Goal: Task Accomplishment & Management: Manage account settings

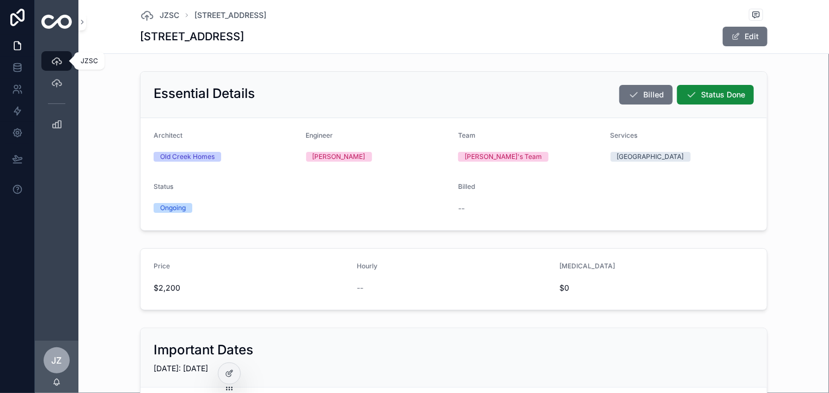
click at [54, 62] on icon "scrollable content" at bounding box center [56, 61] width 11 height 11
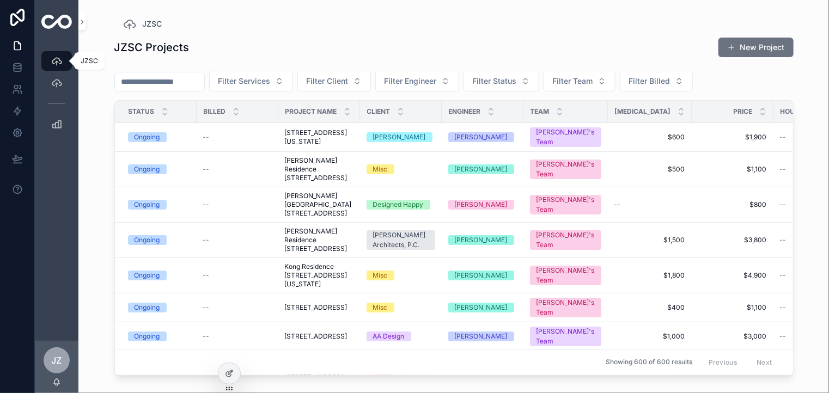
click at [54, 62] on icon "scrollable content" at bounding box center [56, 61] width 11 height 11
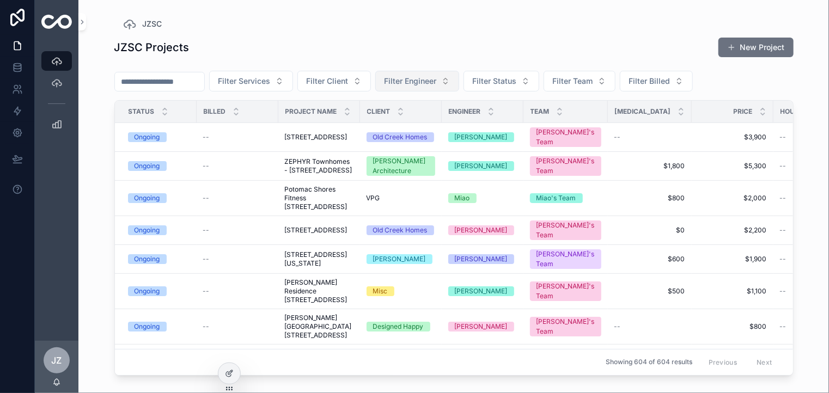
click at [459, 81] on button "Filter Engineer" at bounding box center [417, 81] width 84 height 21
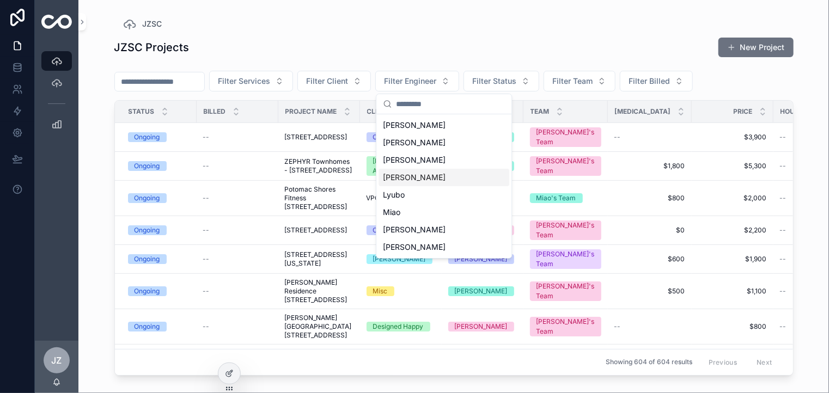
click at [390, 182] on div "[PERSON_NAME]" at bounding box center [444, 177] width 131 height 17
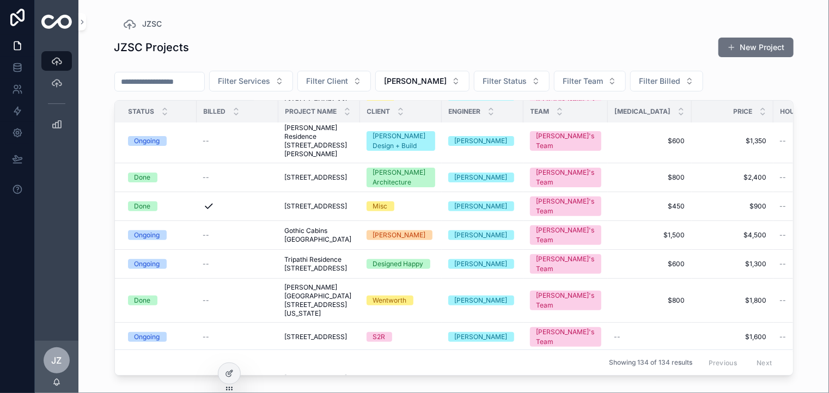
scroll to position [218, 0]
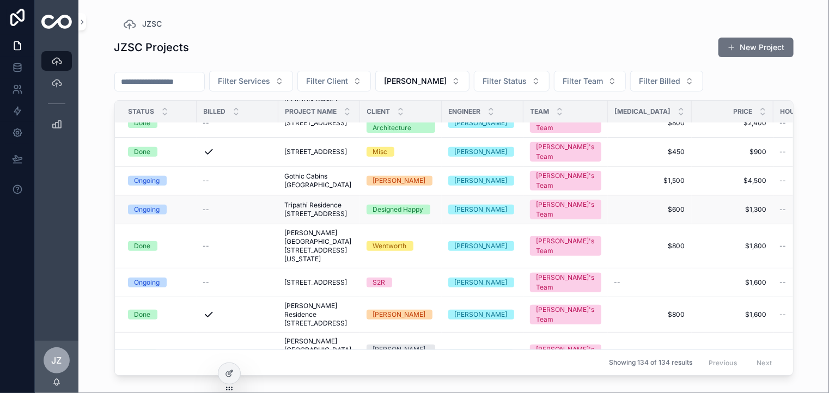
click at [157, 215] on div "Ongoing" at bounding box center [148, 210] width 26 height 10
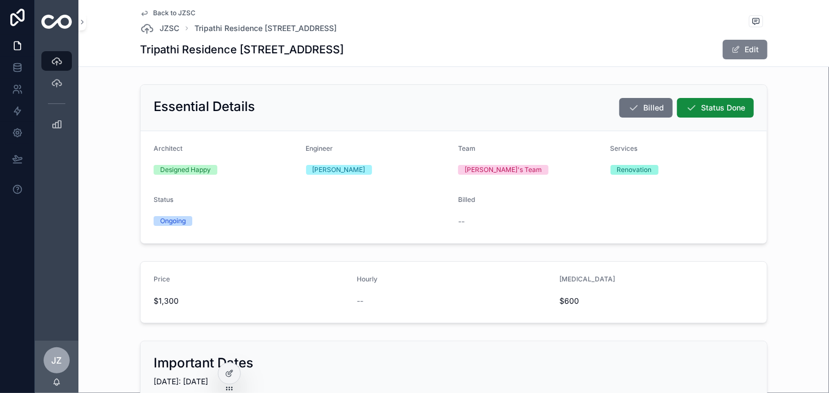
click at [747, 47] on button "Edit" at bounding box center [745, 50] width 45 height 20
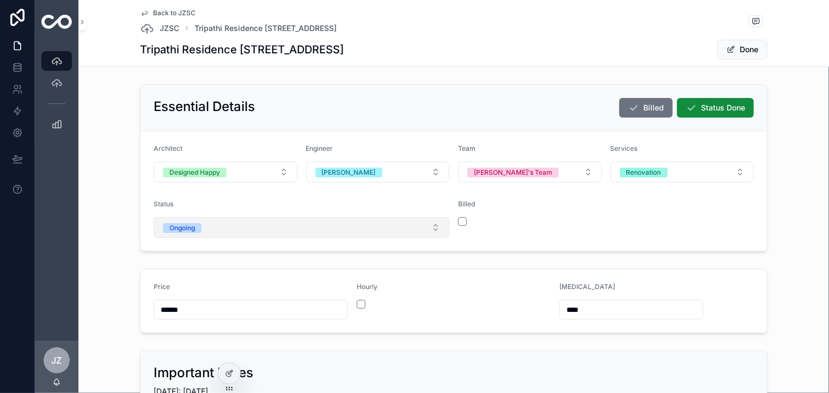
click at [431, 231] on button "Ongoing" at bounding box center [302, 227] width 296 height 21
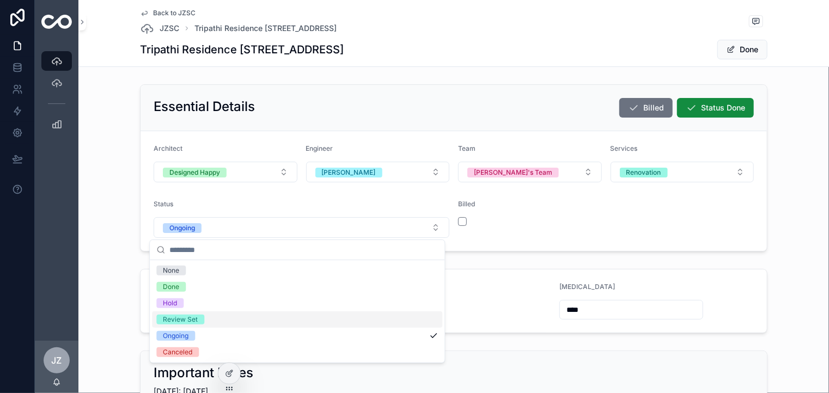
click at [189, 316] on div "Review Set" at bounding box center [180, 320] width 35 height 10
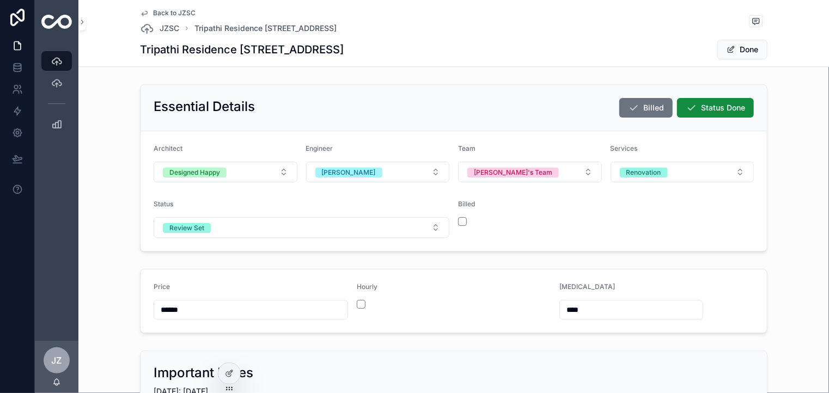
click at [633, 51] on div "Tripathi Residence [STREET_ADDRESS] Done" at bounding box center [453, 49] width 627 height 21
click at [733, 50] on button "Done" at bounding box center [742, 50] width 50 height 20
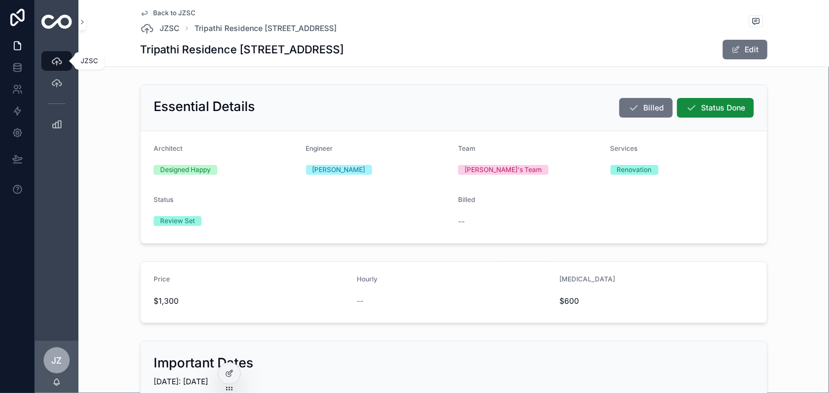
click at [57, 57] on icon "scrollable content" at bounding box center [56, 61] width 11 height 11
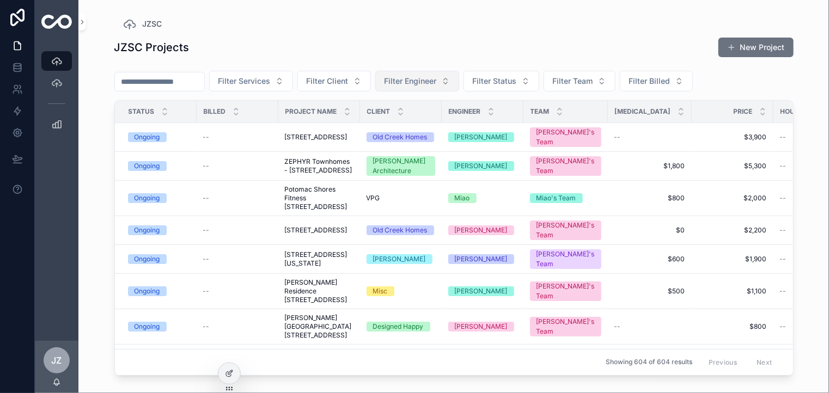
click at [459, 81] on button "Filter Engineer" at bounding box center [417, 81] width 84 height 21
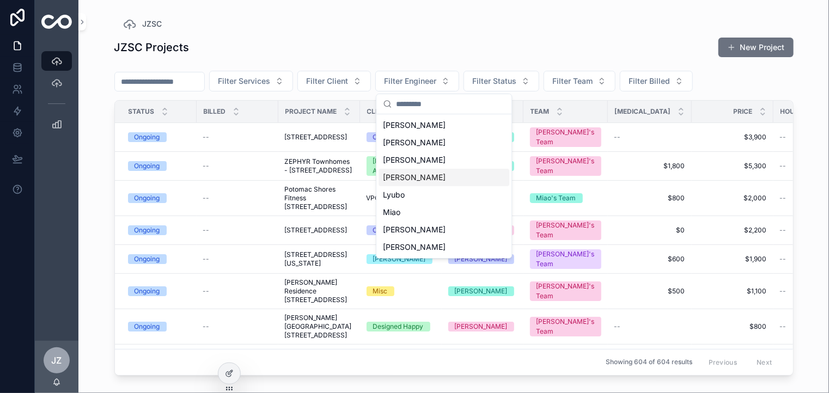
click at [397, 180] on div "[PERSON_NAME]" at bounding box center [444, 177] width 131 height 17
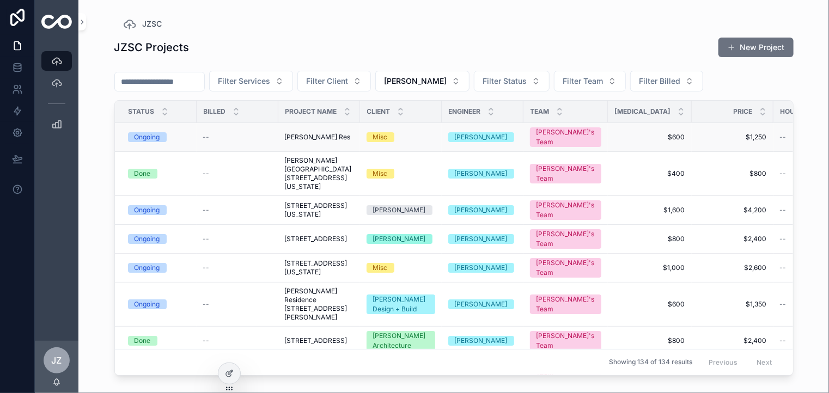
click at [155, 132] on div "Ongoing" at bounding box center [148, 137] width 26 height 10
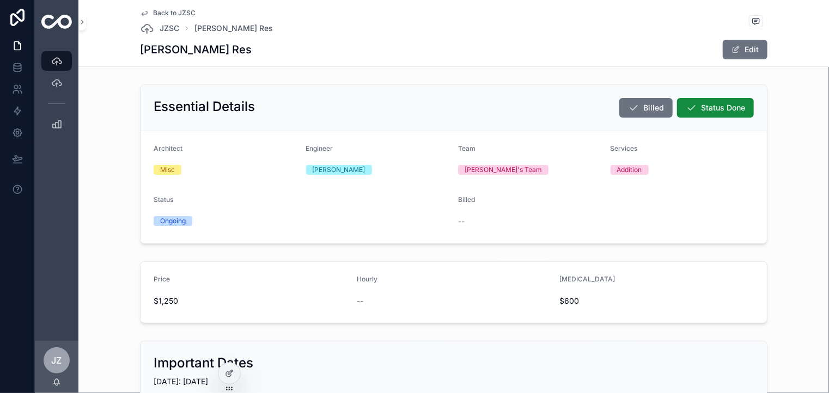
scroll to position [54, 0]
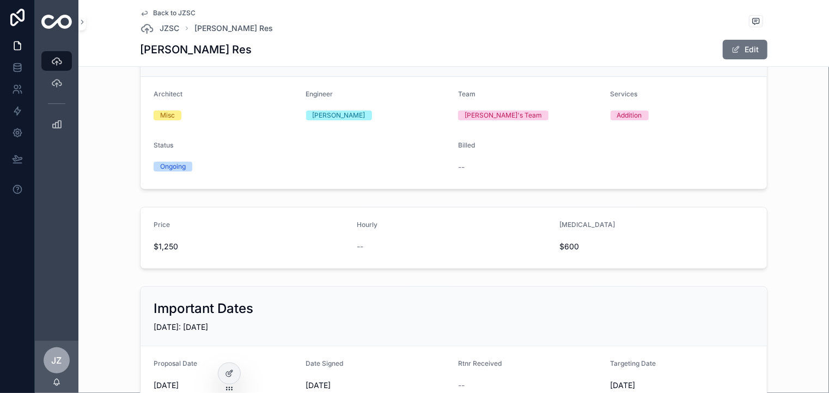
click at [172, 164] on div "Ongoing" at bounding box center [173, 167] width 26 height 10
click at [753, 47] on button "Edit" at bounding box center [745, 50] width 45 height 20
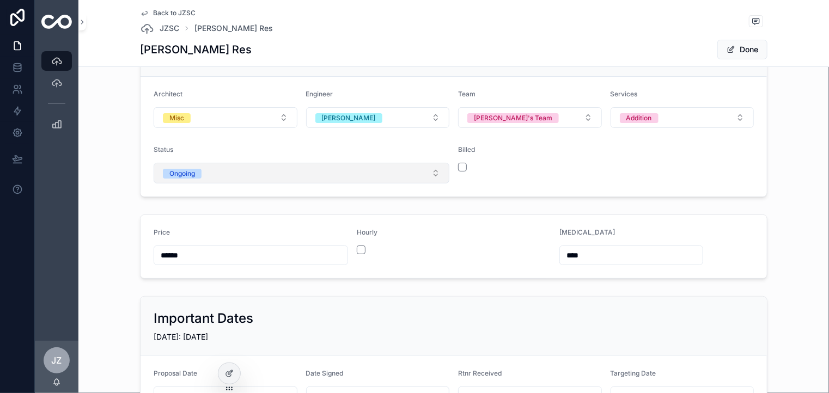
click at [435, 173] on button "Ongoing" at bounding box center [302, 173] width 296 height 21
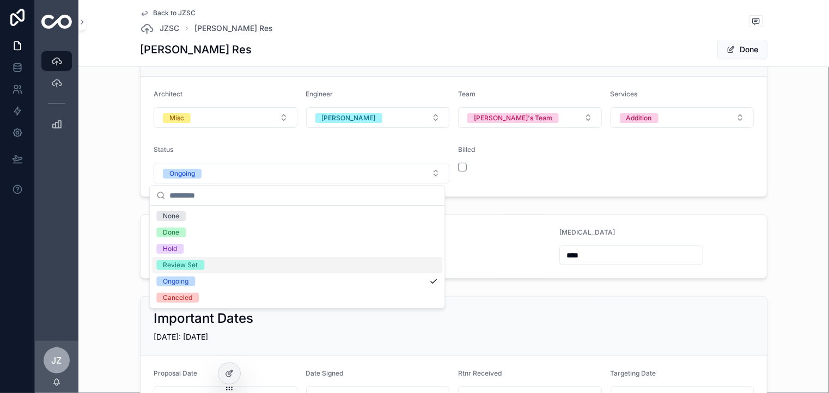
click at [185, 264] on div "Review Set" at bounding box center [180, 265] width 35 height 10
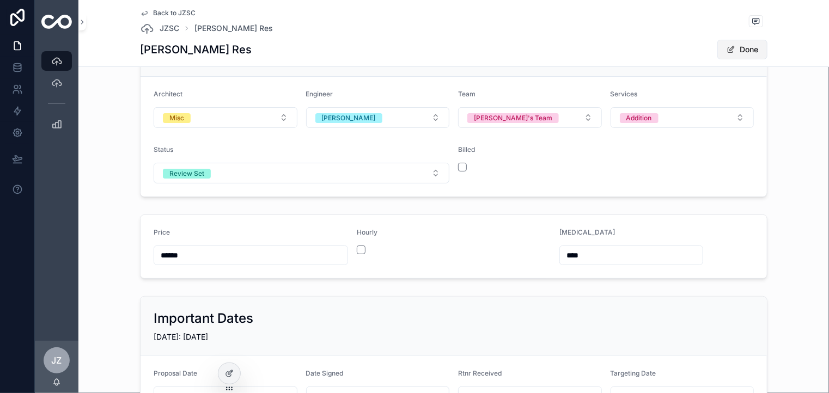
click at [747, 48] on button "Done" at bounding box center [742, 50] width 50 height 20
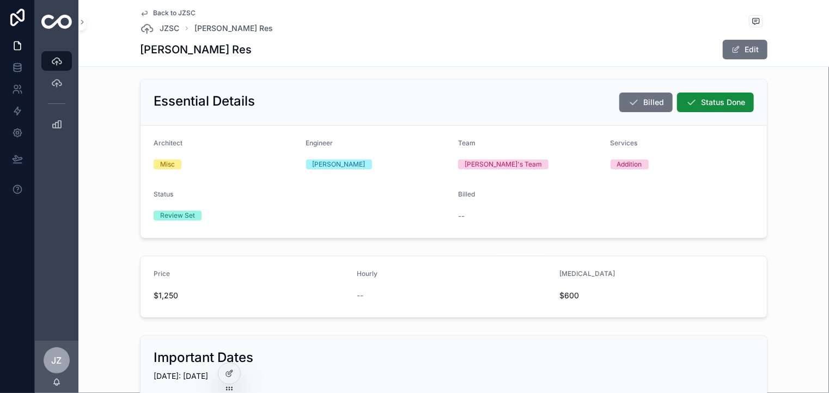
scroll to position [0, 0]
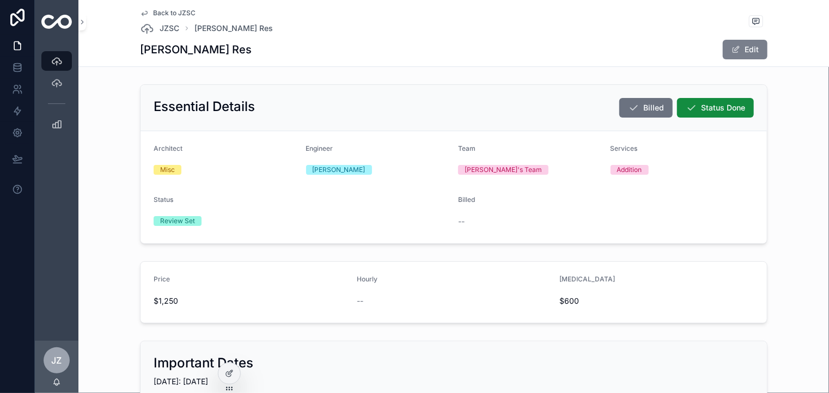
click at [748, 48] on button "Edit" at bounding box center [745, 50] width 45 height 20
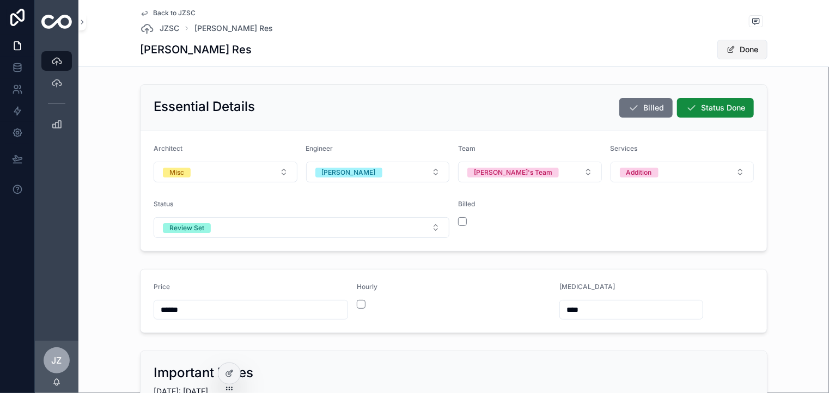
click at [748, 48] on button "Done" at bounding box center [742, 50] width 50 height 20
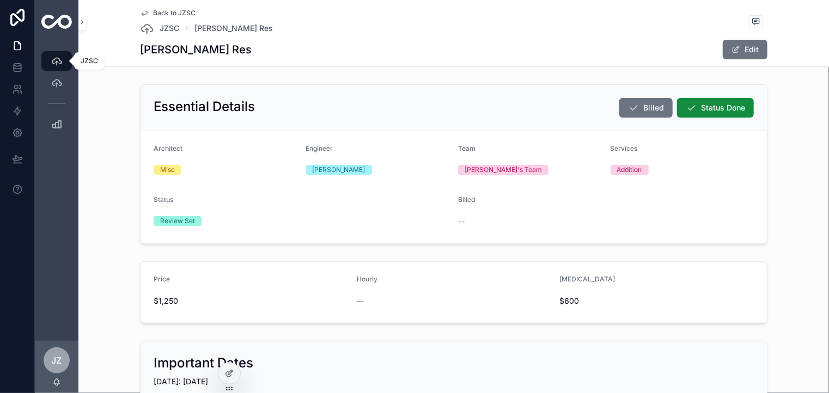
click at [52, 58] on icon "scrollable content" at bounding box center [56, 61] width 11 height 11
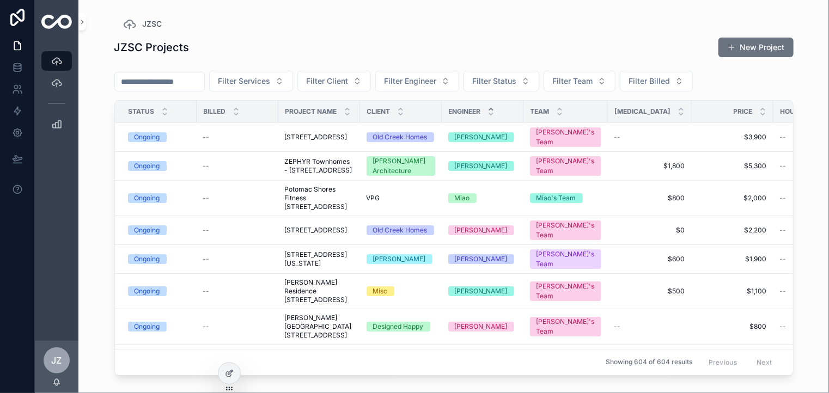
click at [495, 112] on div "scrollable content" at bounding box center [490, 112] width 7 height 12
click at [493, 109] on icon "scrollable content" at bounding box center [491, 109] width 4 height 2
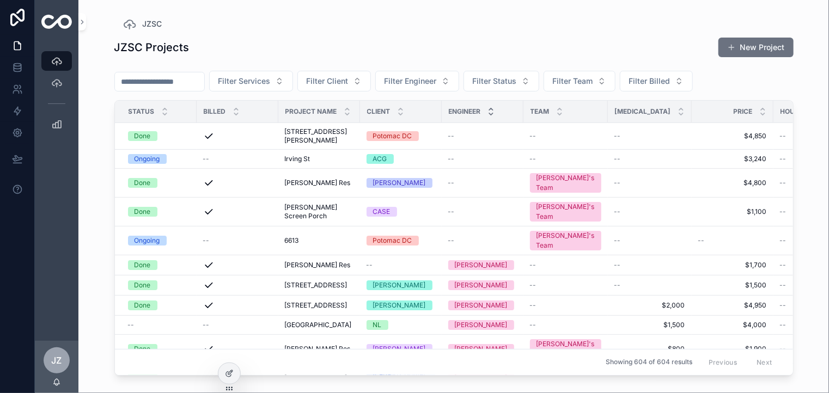
click at [491, 112] on icon "scrollable content" at bounding box center [490, 114] width 7 height 7
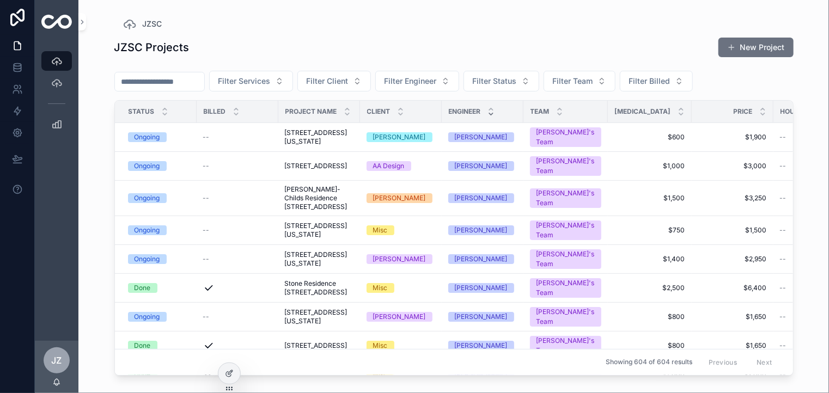
click at [467, 110] on span "Engineer" at bounding box center [465, 111] width 32 height 9
click at [490, 115] on icon "scrollable content" at bounding box center [490, 114] width 7 height 7
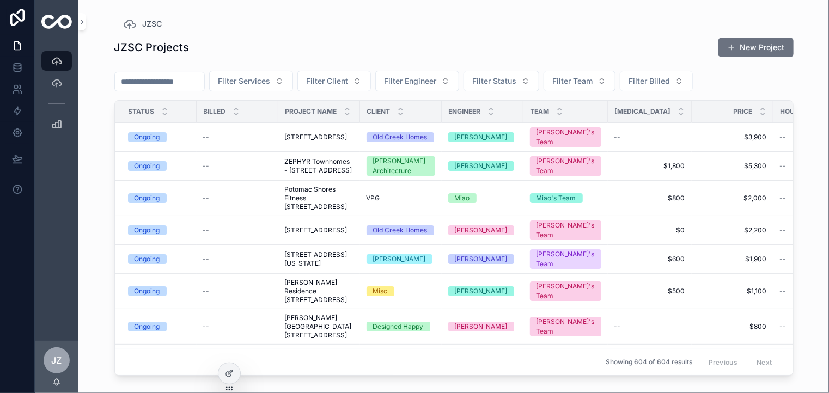
click at [462, 115] on span "Engineer" at bounding box center [465, 111] width 32 height 9
click at [492, 109] on icon "scrollable content" at bounding box center [490, 109] width 7 height 7
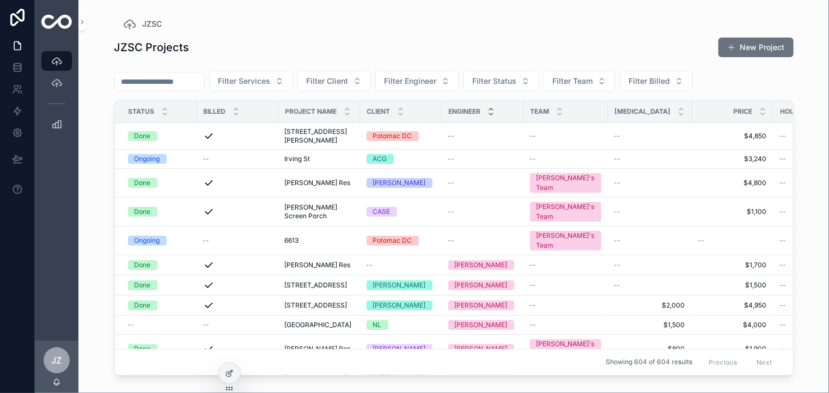
click at [489, 115] on icon "scrollable content" at bounding box center [490, 114] width 7 height 7
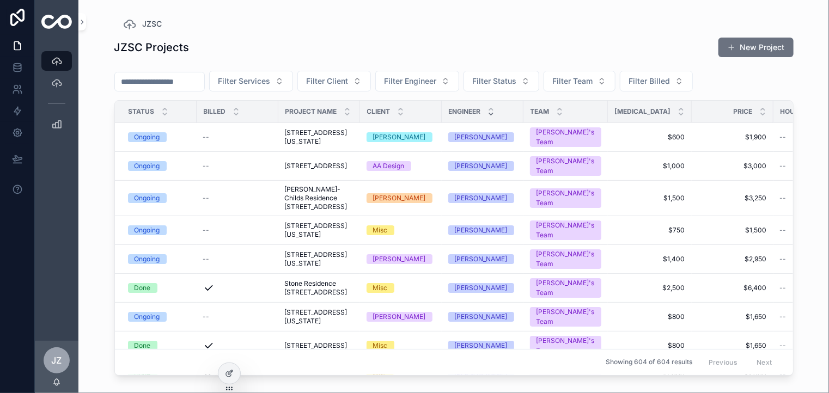
click at [490, 114] on icon "scrollable content" at bounding box center [491, 114] width 4 height 2
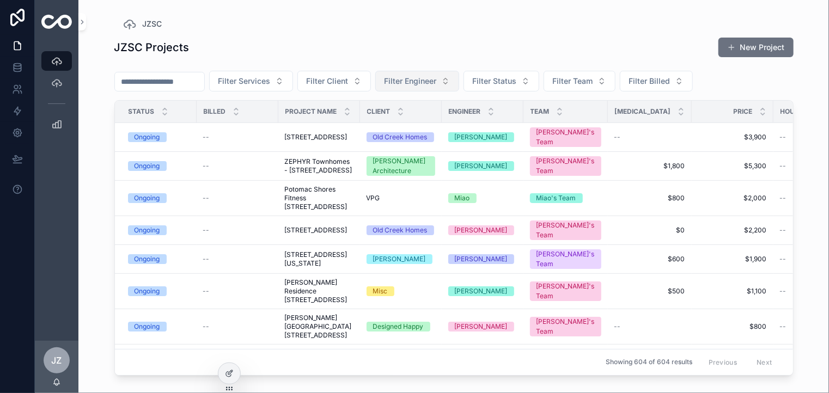
click at [459, 82] on button "Filter Engineer" at bounding box center [417, 81] width 84 height 21
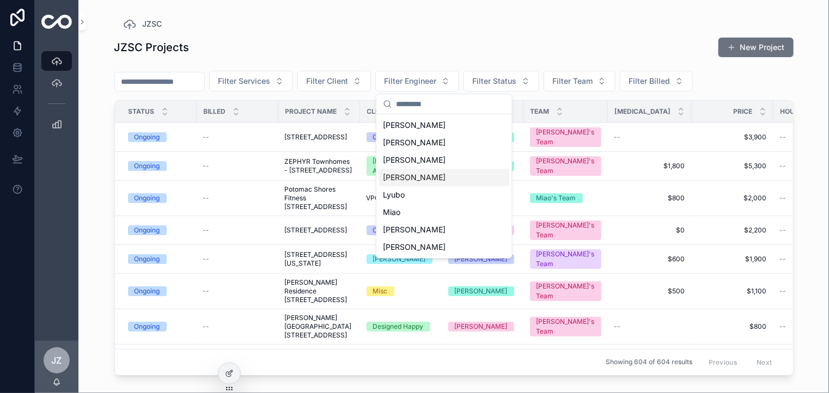
click at [391, 178] on div "[PERSON_NAME]" at bounding box center [444, 177] width 131 height 17
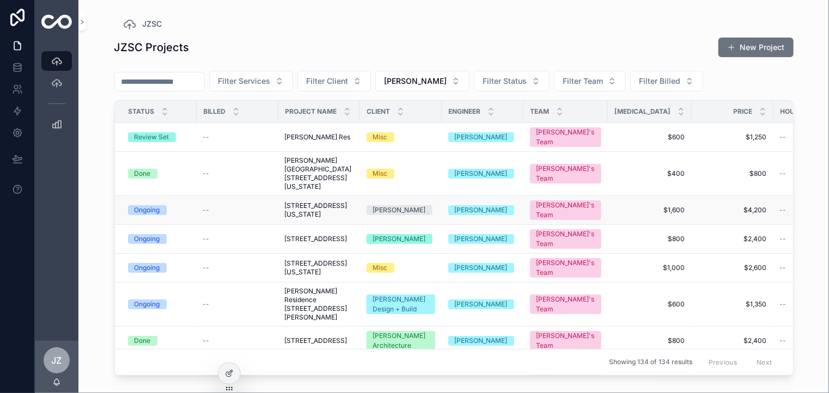
click at [149, 215] on div "Ongoing" at bounding box center [148, 210] width 26 height 10
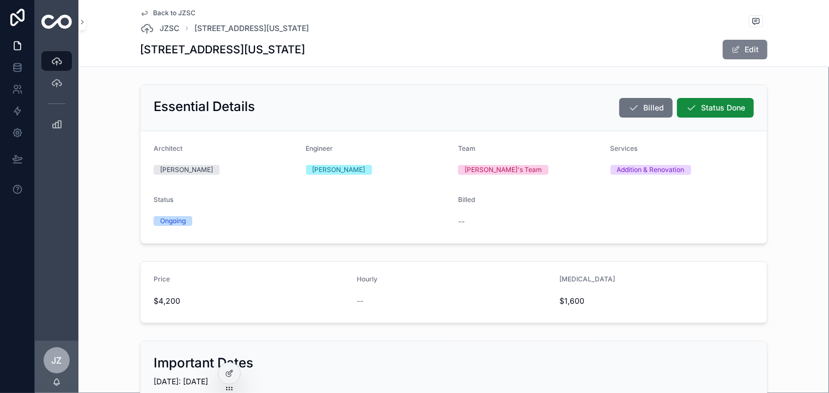
click at [751, 50] on button "Edit" at bounding box center [745, 50] width 45 height 20
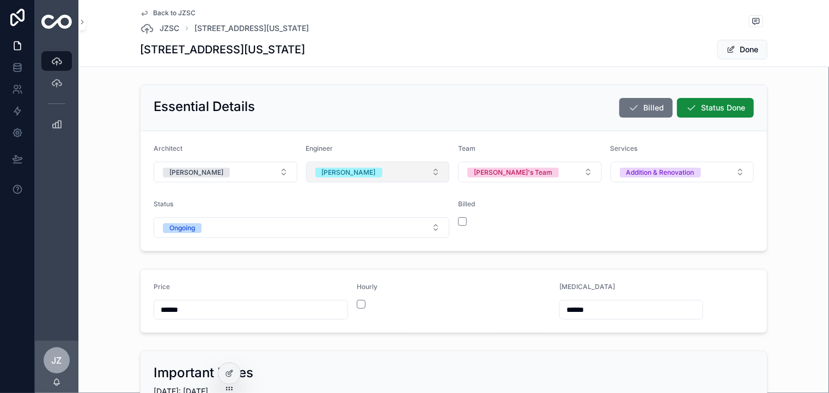
click at [430, 172] on button "[PERSON_NAME]" at bounding box center [378, 172] width 144 height 21
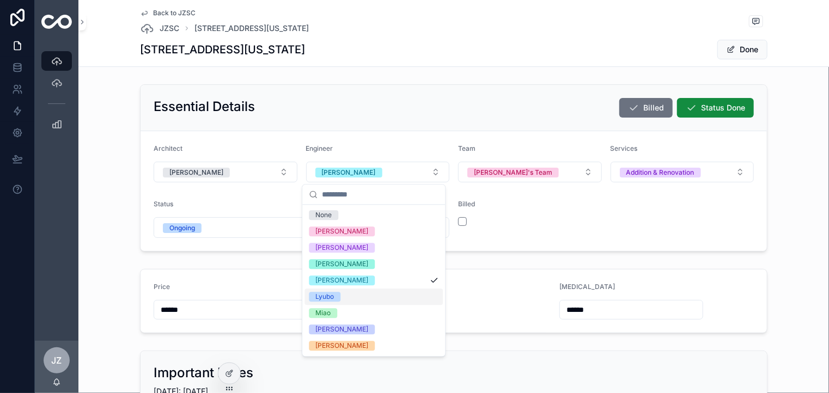
drag, startPoint x: 327, startPoint y: 296, endPoint x: 331, endPoint y: 290, distance: 7.6
click at [327, 296] on div "Lyubo" at bounding box center [324, 297] width 19 height 10
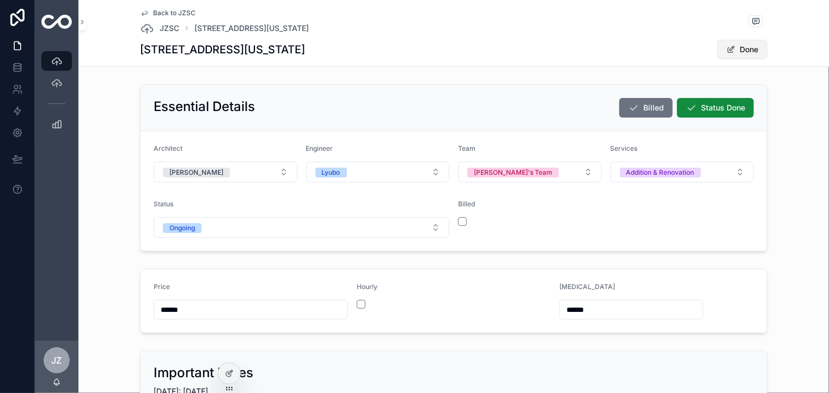
click at [740, 51] on button "Done" at bounding box center [742, 50] width 50 height 20
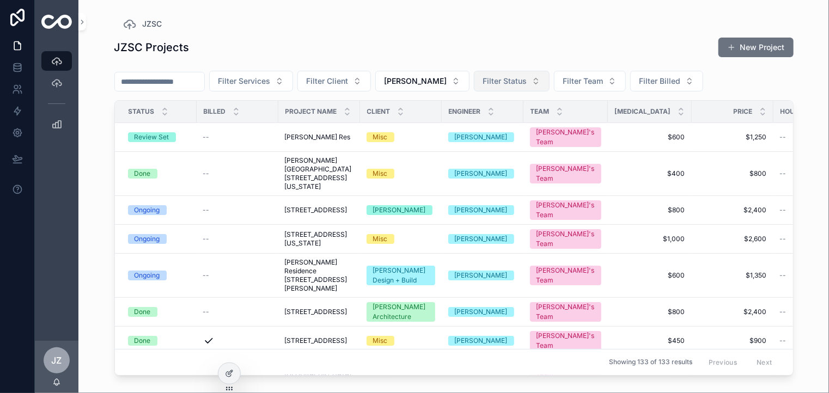
click at [511, 80] on button "Filter Status" at bounding box center [512, 81] width 76 height 21
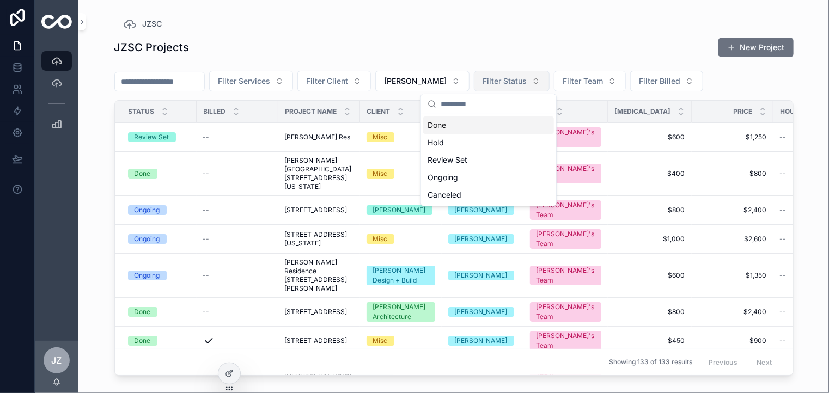
click at [513, 82] on button "Filter Status" at bounding box center [512, 81] width 76 height 21
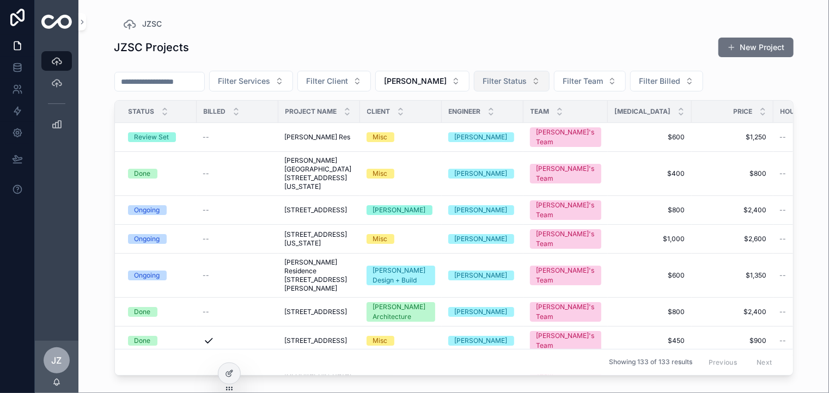
click at [513, 82] on button "Filter Status" at bounding box center [512, 81] width 76 height 21
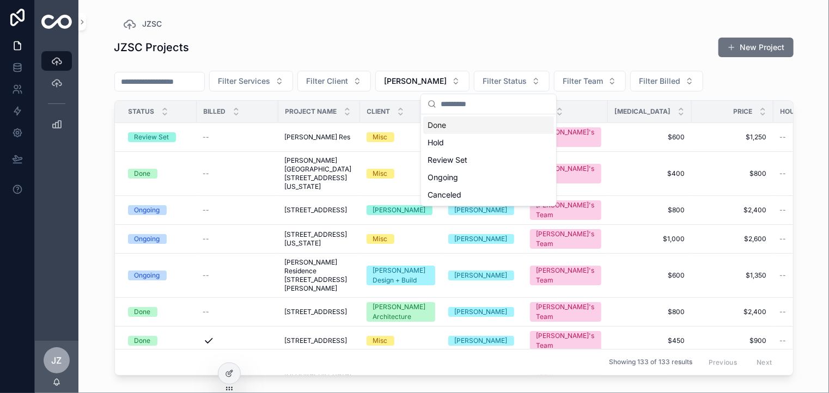
click at [508, 33] on div "JZSC Projects New Project Filter Services Filter Client [PERSON_NAME] Filter St…" at bounding box center [453, 206] width 679 height 350
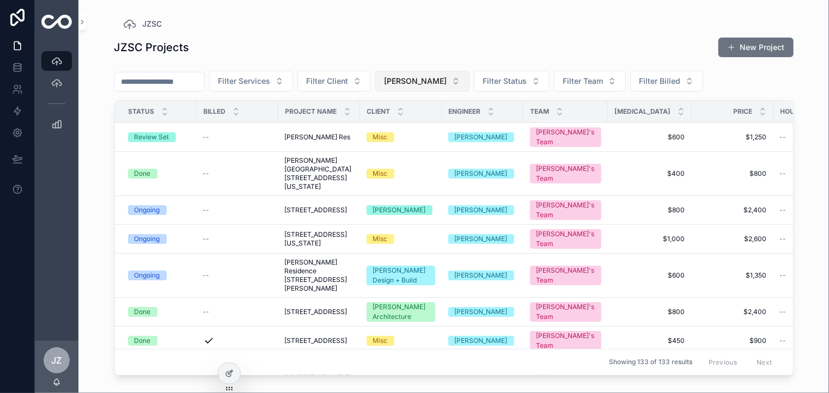
click at [433, 80] on button "[PERSON_NAME]" at bounding box center [422, 81] width 94 height 21
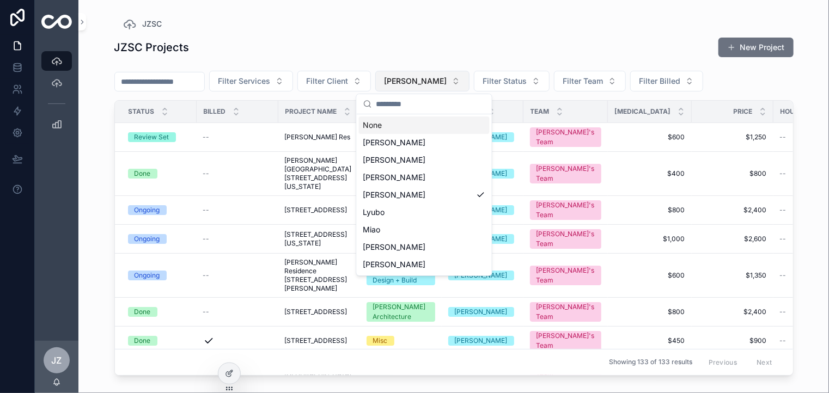
click at [431, 77] on button "[PERSON_NAME]" at bounding box center [422, 81] width 94 height 21
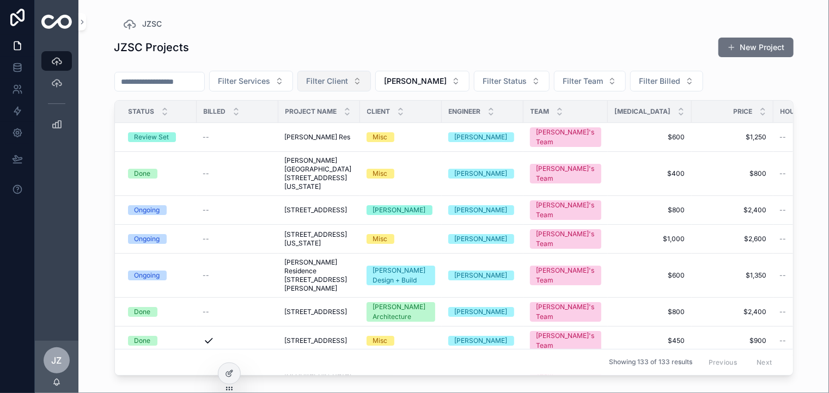
click at [371, 83] on button "Filter Client" at bounding box center [334, 81] width 74 height 21
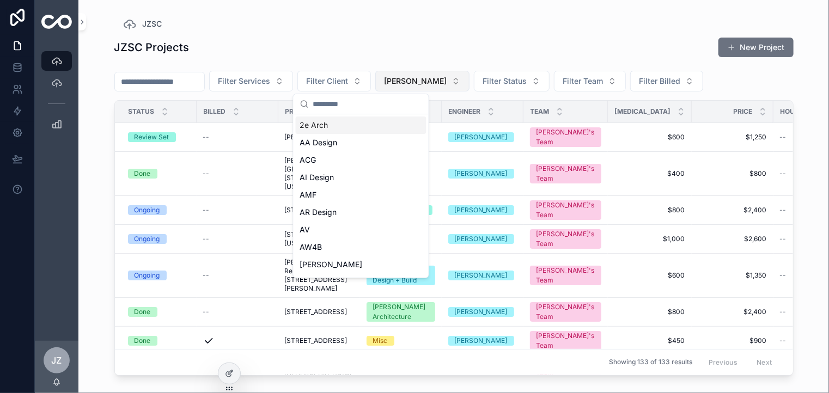
click at [433, 81] on button "[PERSON_NAME]" at bounding box center [422, 81] width 94 height 21
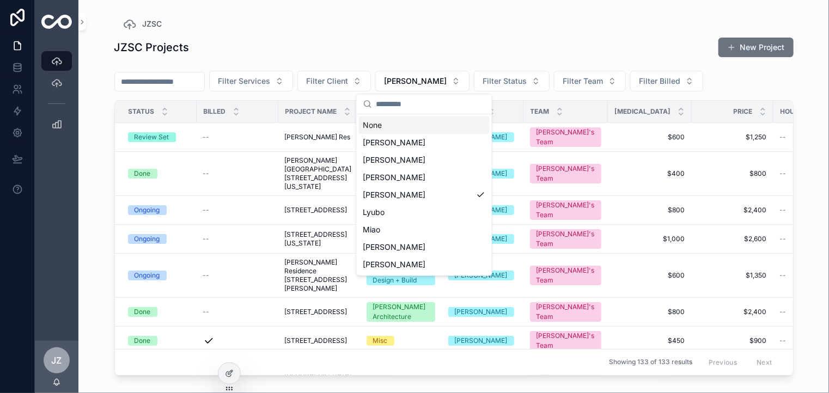
click at [373, 127] on div "None" at bounding box center [424, 125] width 131 height 17
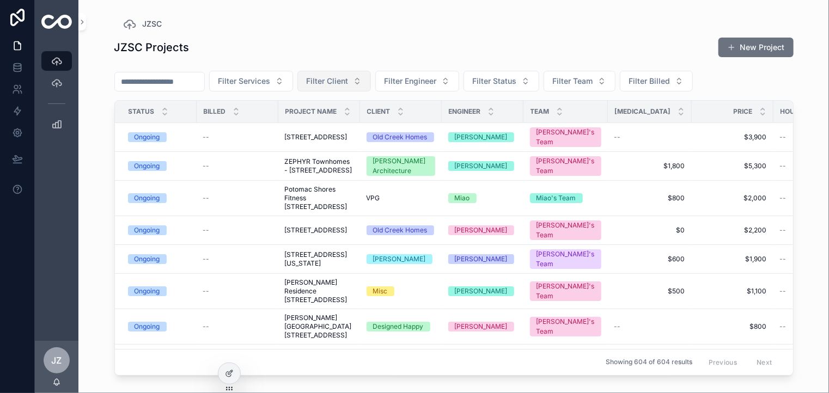
click at [371, 87] on button "Filter Client" at bounding box center [334, 81] width 74 height 21
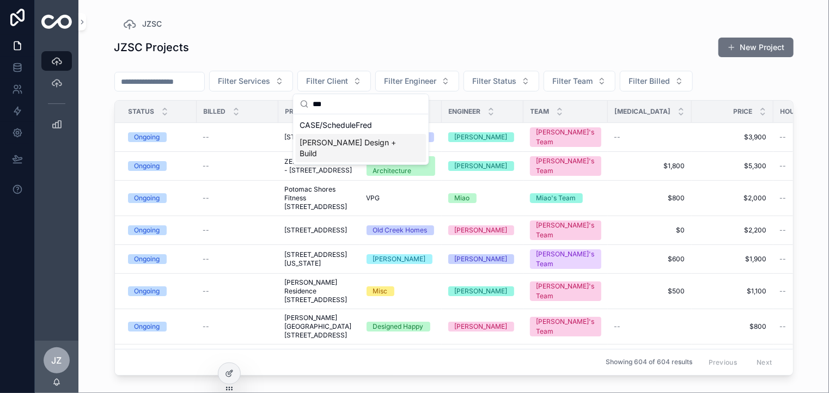
type input "***"
click at [346, 147] on div "[PERSON_NAME] Design + Build" at bounding box center [361, 148] width 131 height 28
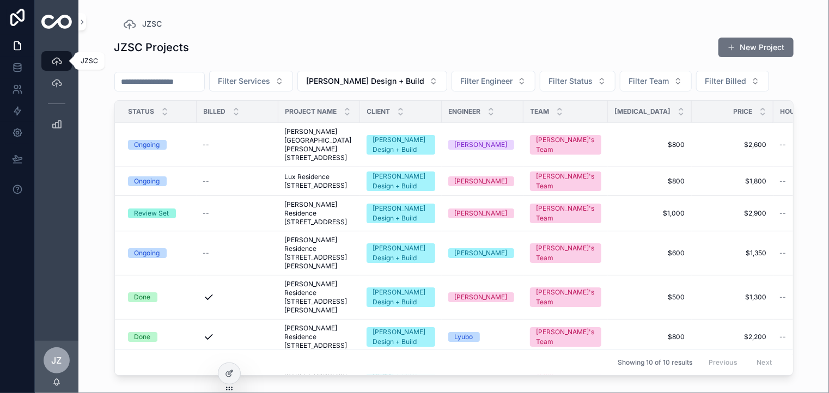
click at [55, 60] on icon "scrollable content" at bounding box center [56, 61] width 11 height 11
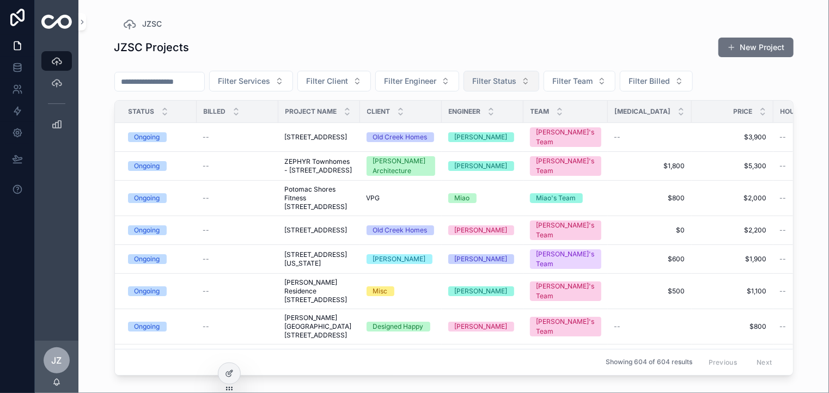
click at [539, 81] on button "Filter Status" at bounding box center [502, 81] width 76 height 21
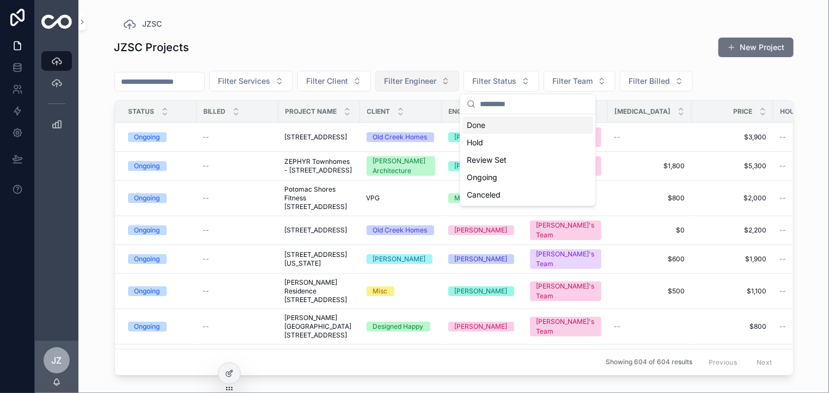
click at [459, 81] on button "Filter Engineer" at bounding box center [417, 81] width 84 height 21
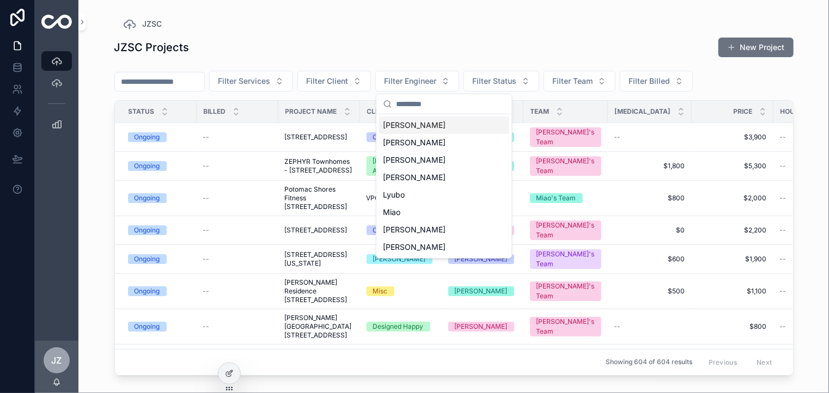
click at [390, 125] on div "[PERSON_NAME]" at bounding box center [444, 125] width 131 height 17
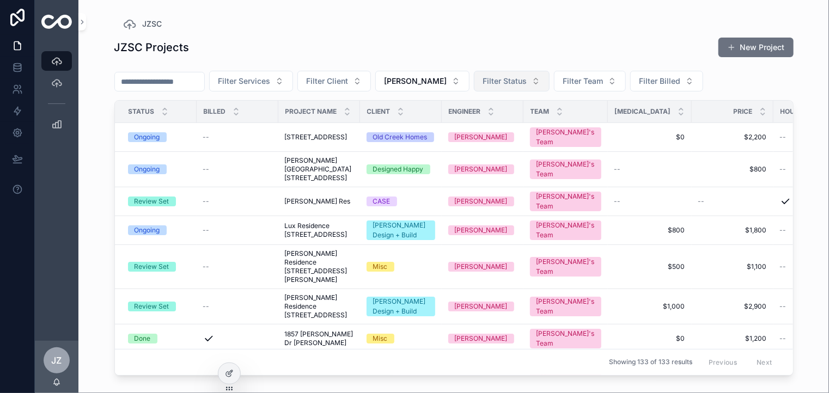
click at [517, 80] on button "Filter Status" at bounding box center [512, 81] width 76 height 21
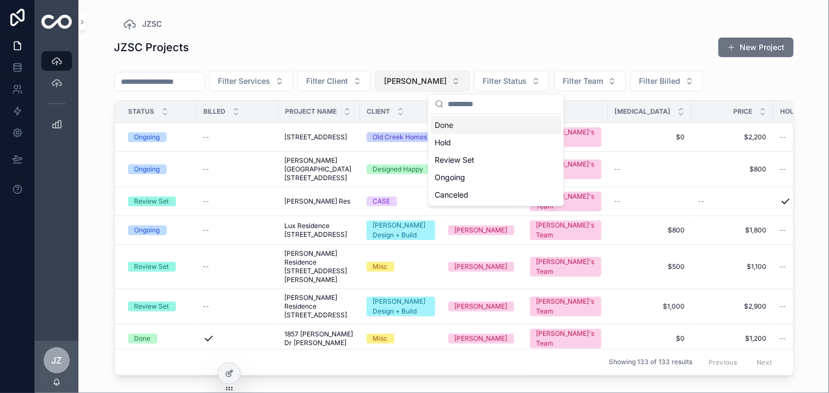
click at [443, 83] on button "[PERSON_NAME]" at bounding box center [422, 81] width 94 height 21
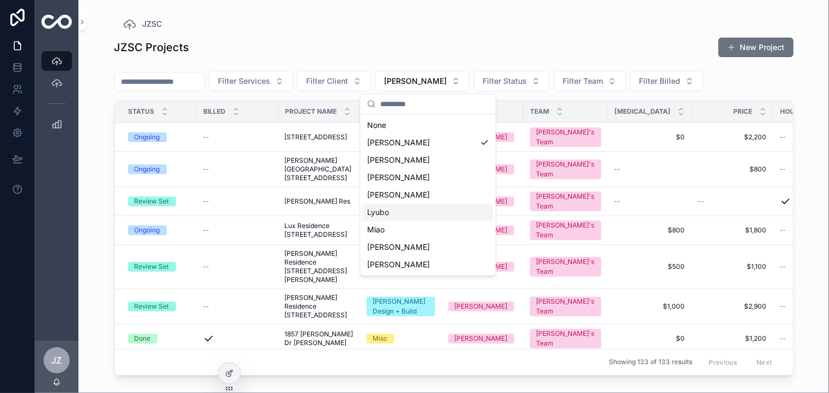
click at [394, 212] on div "Lyubo" at bounding box center [428, 212] width 131 height 17
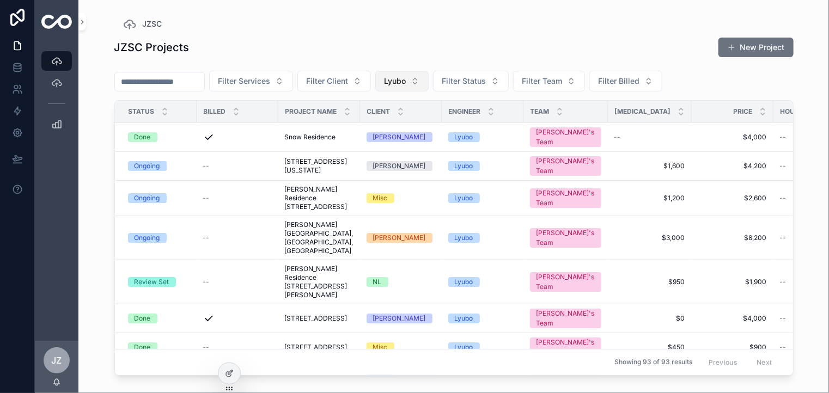
click at [429, 81] on button "Lyubo" at bounding box center [401, 81] width 53 height 21
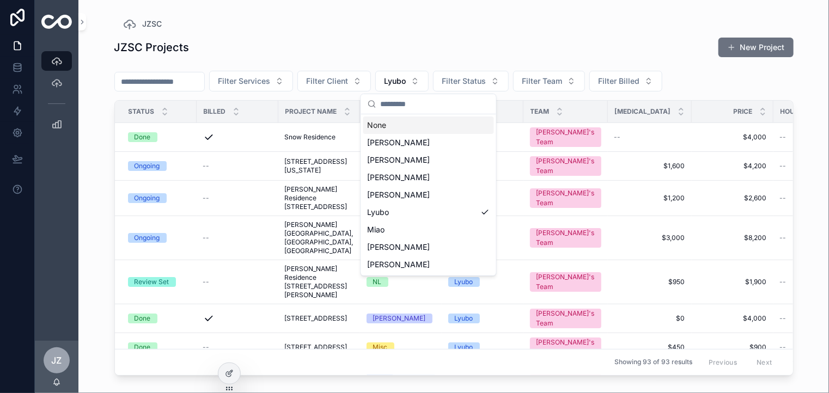
click at [387, 125] on div "None" at bounding box center [428, 125] width 131 height 17
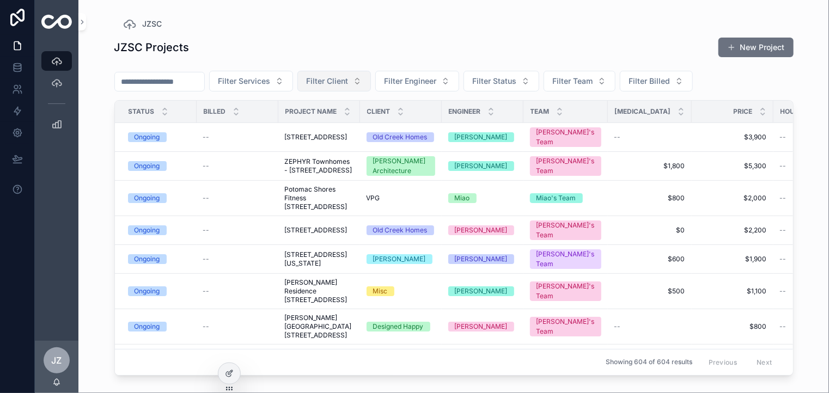
click at [371, 80] on button "Filter Client" at bounding box center [334, 81] width 74 height 21
type input "****"
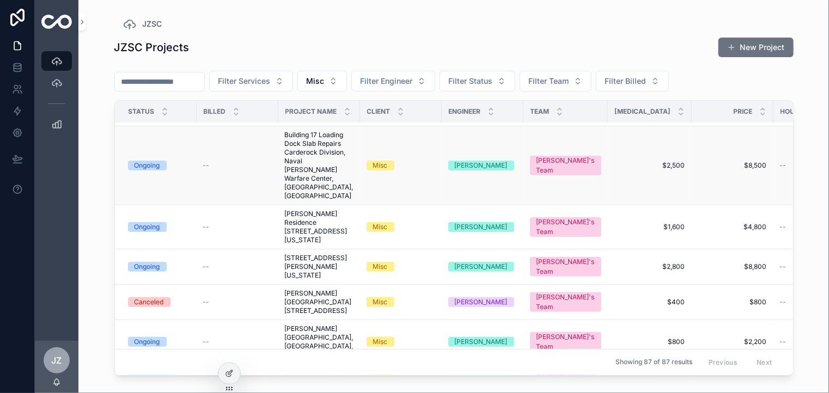
scroll to position [109, 0]
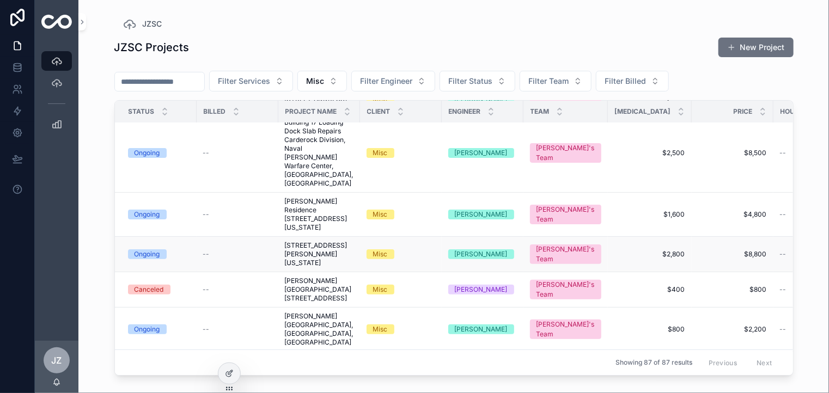
click at [153, 249] on div "Ongoing" at bounding box center [148, 254] width 26 height 10
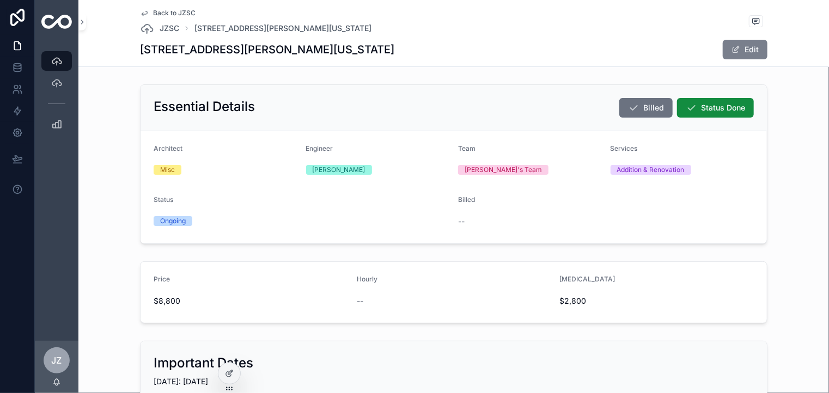
click at [746, 48] on button "Edit" at bounding box center [745, 50] width 45 height 20
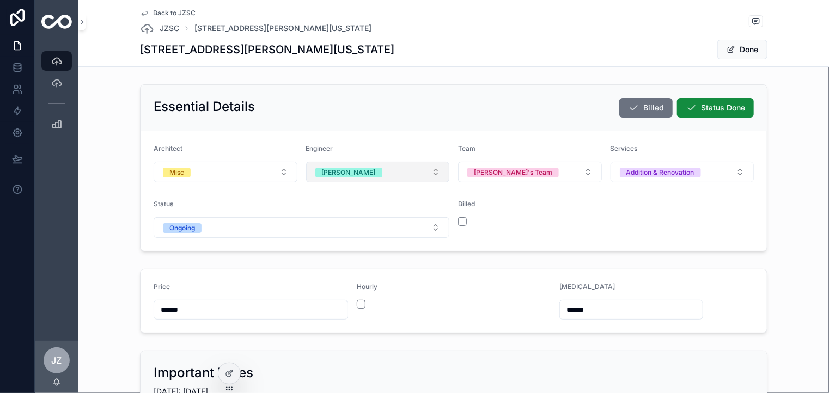
click at [430, 173] on button "[PERSON_NAME]" at bounding box center [378, 172] width 144 height 21
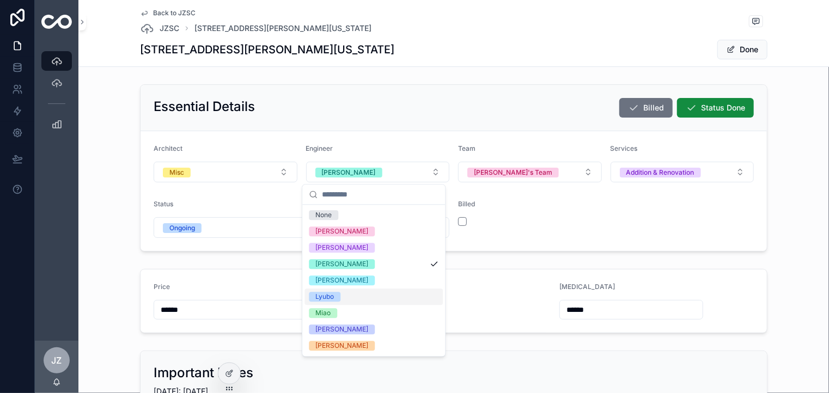
click at [329, 295] on div "Lyubo" at bounding box center [324, 297] width 19 height 10
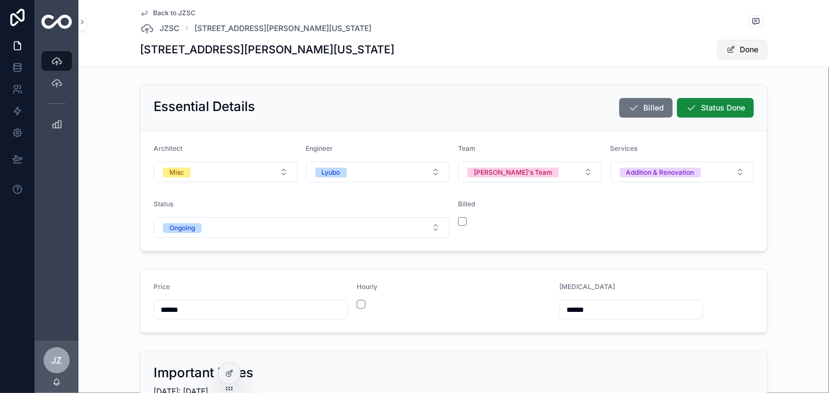
click at [747, 49] on button "Done" at bounding box center [742, 50] width 50 height 20
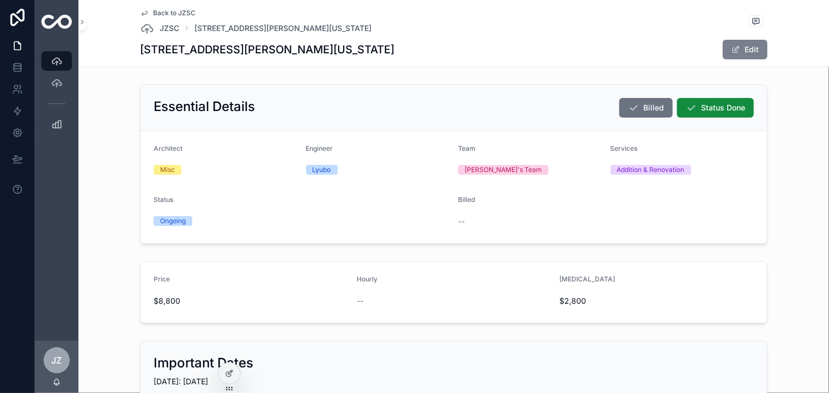
click at [739, 50] on button "Edit" at bounding box center [745, 50] width 45 height 20
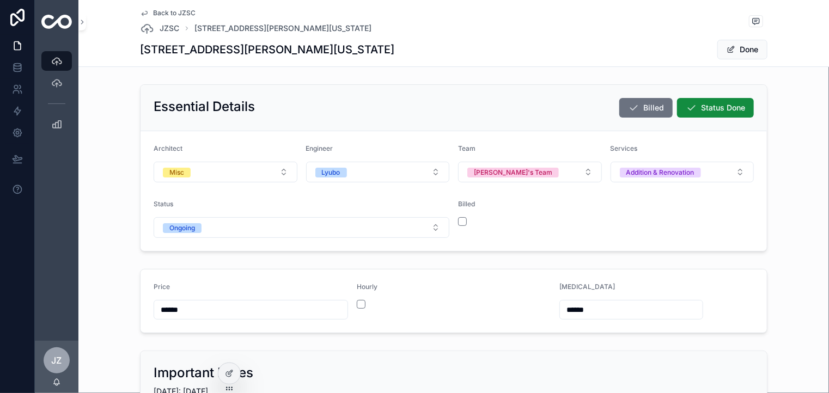
click at [575, 310] on input "******" at bounding box center [631, 309] width 143 height 15
type input "******"
click at [730, 284] on form "Price ****** Hourly [MEDICAL_DATA] ******" at bounding box center [454, 301] width 626 height 63
click at [163, 308] on input "******" at bounding box center [250, 309] width 193 height 15
click at [161, 306] on input "*******" at bounding box center [250, 309] width 193 height 15
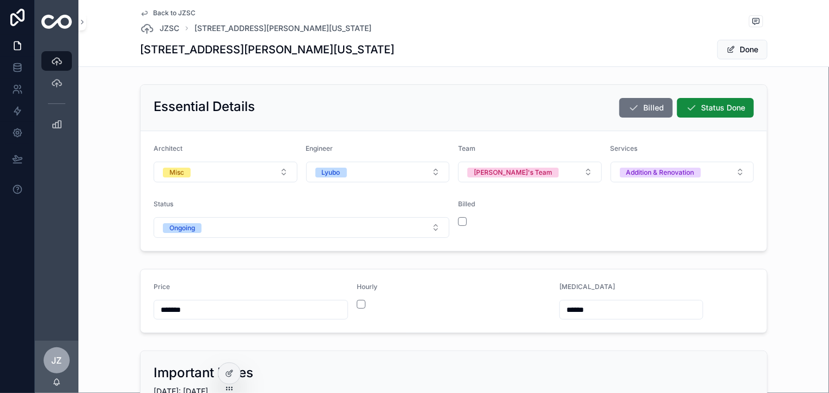
click at [155, 308] on input "*******" at bounding box center [250, 309] width 193 height 15
type input "******"
click at [386, 295] on div "Hourly" at bounding box center [454, 289] width 194 height 13
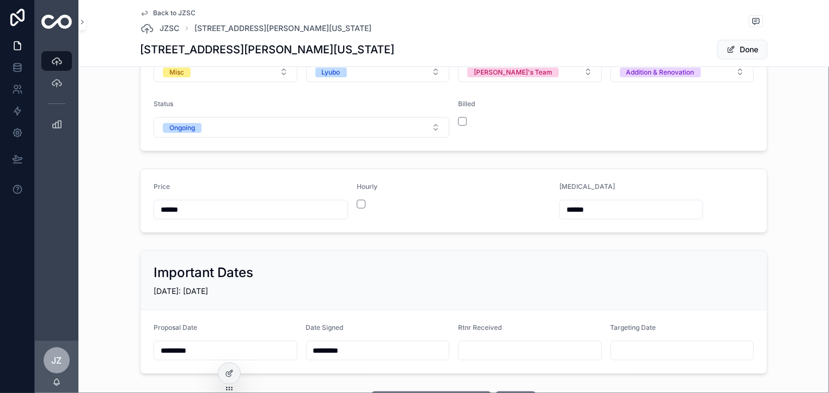
scroll to position [109, 0]
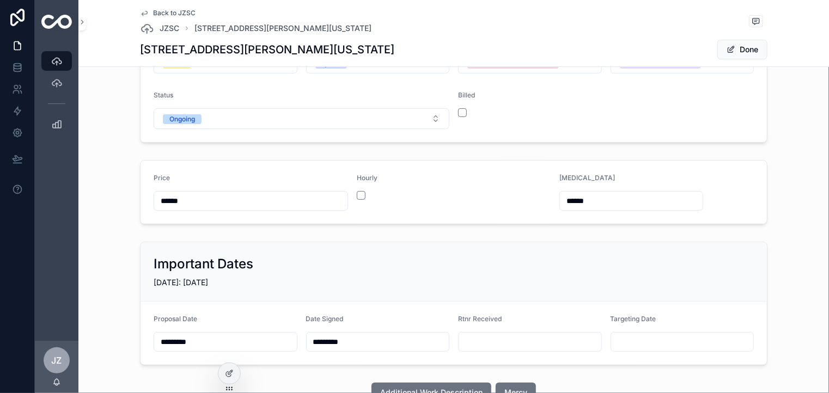
click at [481, 336] on input "scrollable content" at bounding box center [530, 341] width 143 height 15
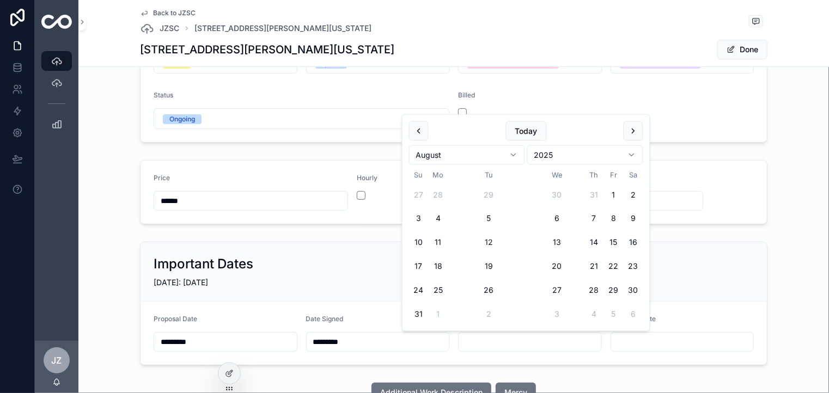
click at [491, 242] on button "12" at bounding box center [489, 243] width 20 height 20
type input "*********"
click at [665, 342] on input "scrollable content" at bounding box center [682, 341] width 143 height 15
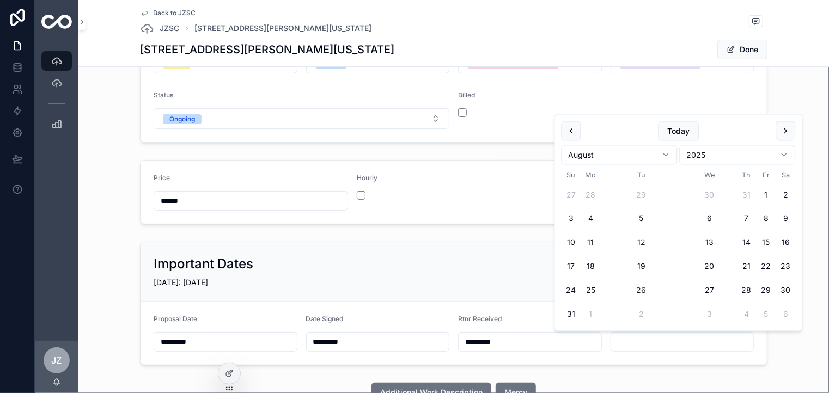
click at [638, 292] on button "26" at bounding box center [642, 291] width 20 height 20
type input "*********"
click at [675, 375] on div "Essential Details Billed Status Done Architect Misc Engineer Lyubo Team Jon's T…" at bounding box center [453, 189] width 751 height 436
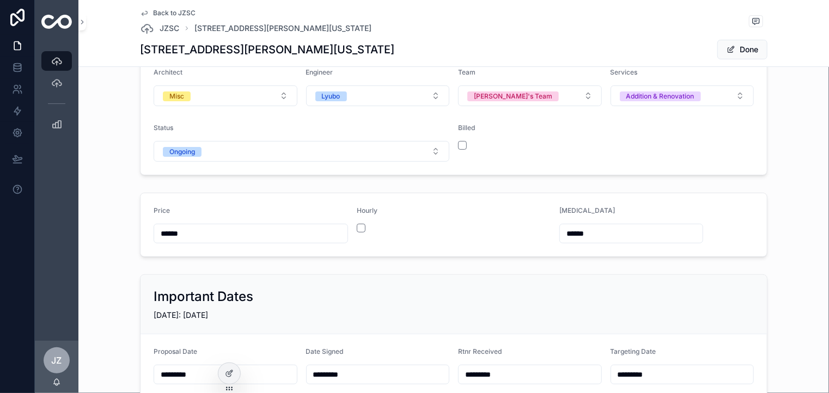
scroll to position [0, 0]
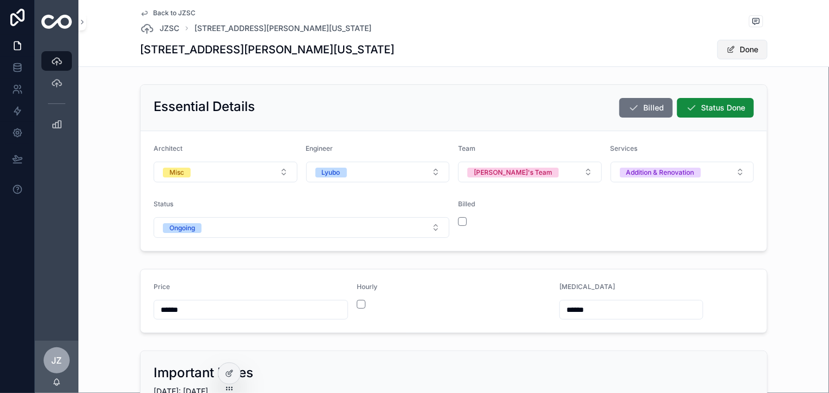
click at [746, 45] on button "Done" at bounding box center [742, 50] width 50 height 20
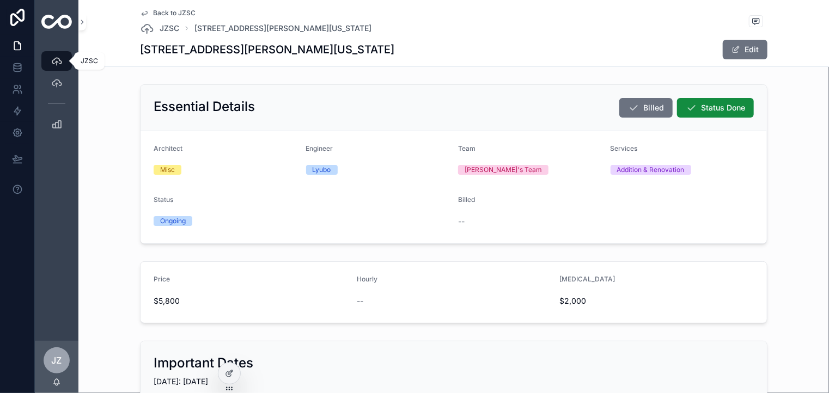
click at [52, 59] on icon "scrollable content" at bounding box center [56, 61] width 11 height 11
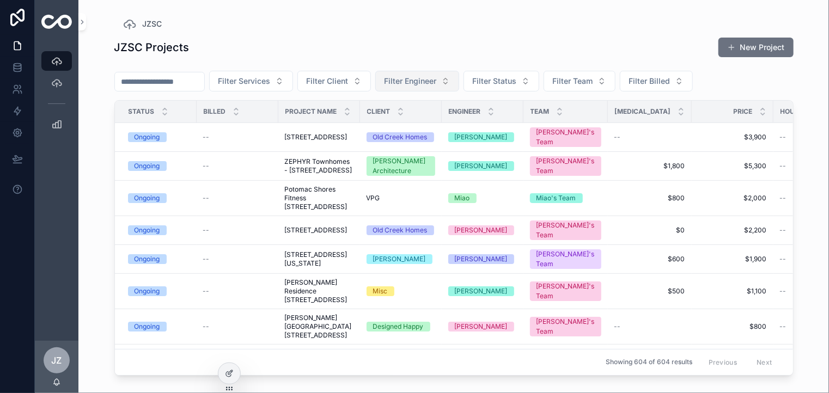
click at [459, 82] on button "Filter Engineer" at bounding box center [417, 81] width 84 height 21
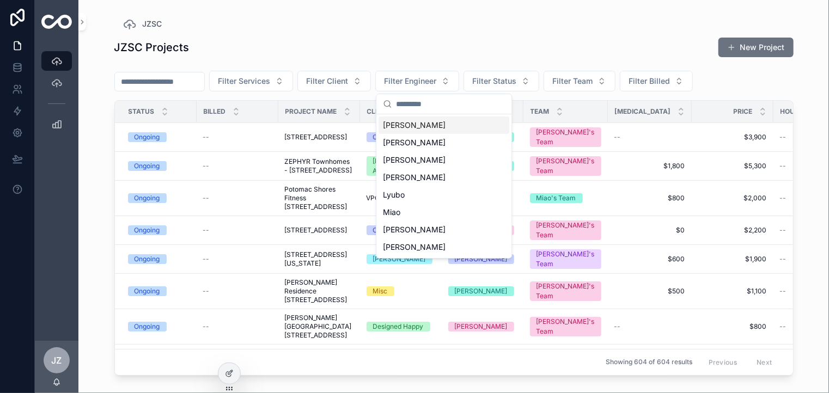
click at [397, 126] on div "[PERSON_NAME]" at bounding box center [444, 125] width 131 height 17
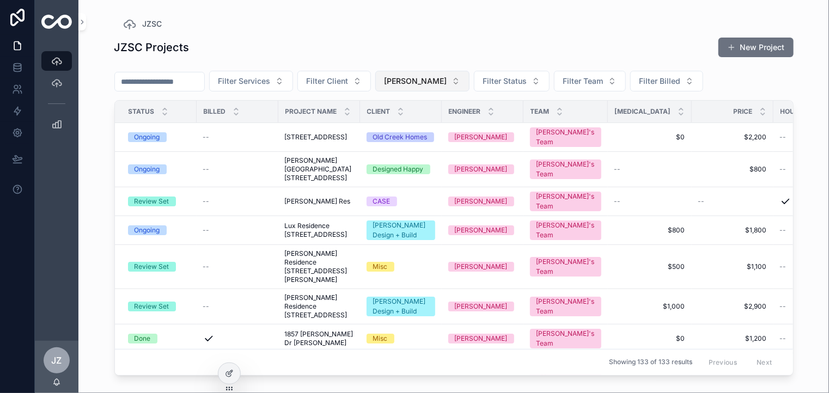
click at [440, 83] on button "[PERSON_NAME]" at bounding box center [422, 81] width 94 height 21
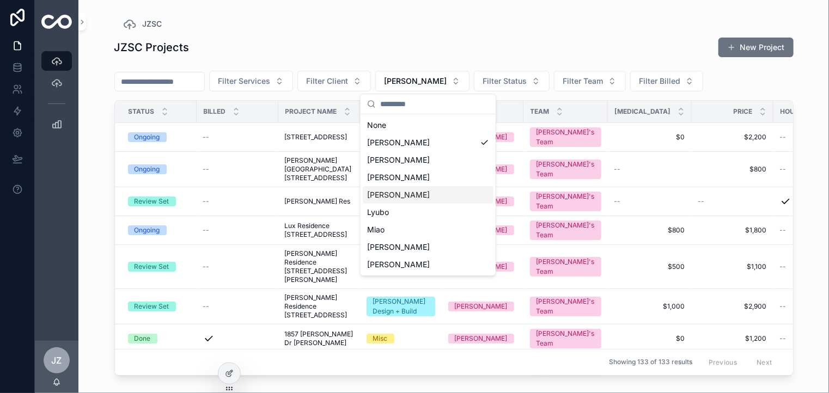
click at [375, 197] on div "[PERSON_NAME]" at bounding box center [428, 194] width 131 height 17
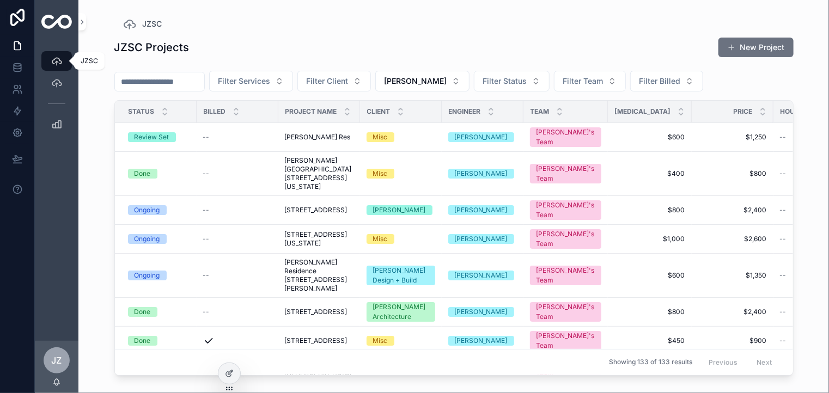
click at [54, 62] on icon "scrollable content" at bounding box center [56, 61] width 11 height 11
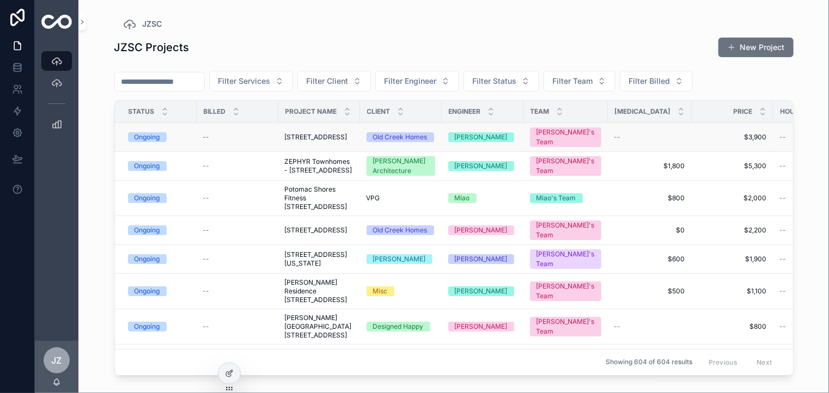
click at [330, 138] on span "[STREET_ADDRESS]" at bounding box center [316, 137] width 63 height 9
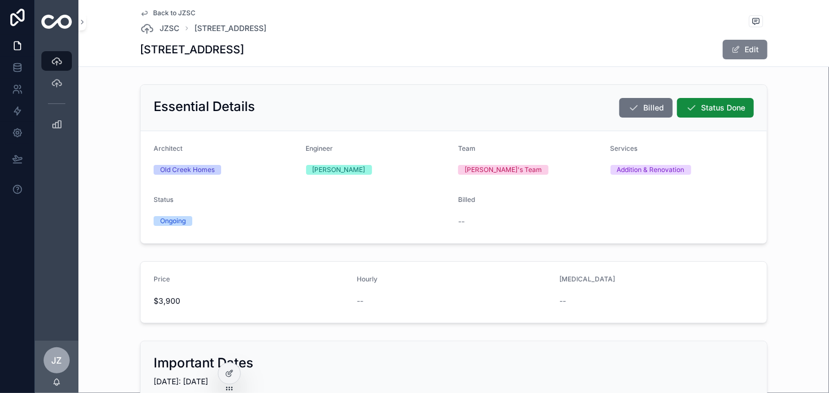
click at [747, 48] on button "Edit" at bounding box center [745, 50] width 45 height 20
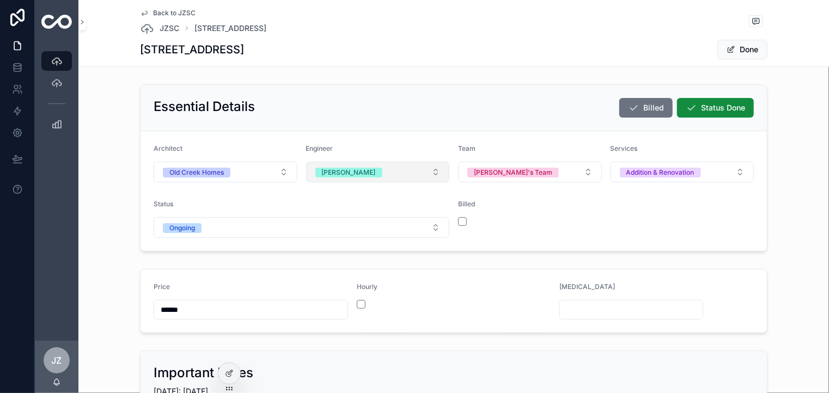
click at [430, 173] on button "[PERSON_NAME]" at bounding box center [378, 172] width 144 height 21
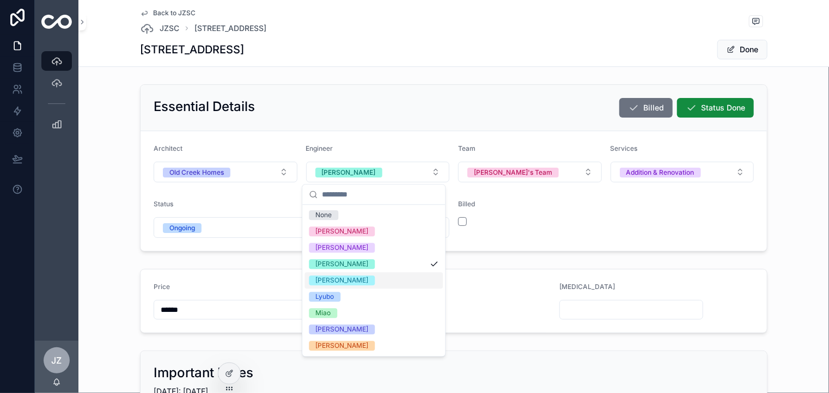
click at [332, 280] on span "[PERSON_NAME]" at bounding box center [342, 281] width 66 height 10
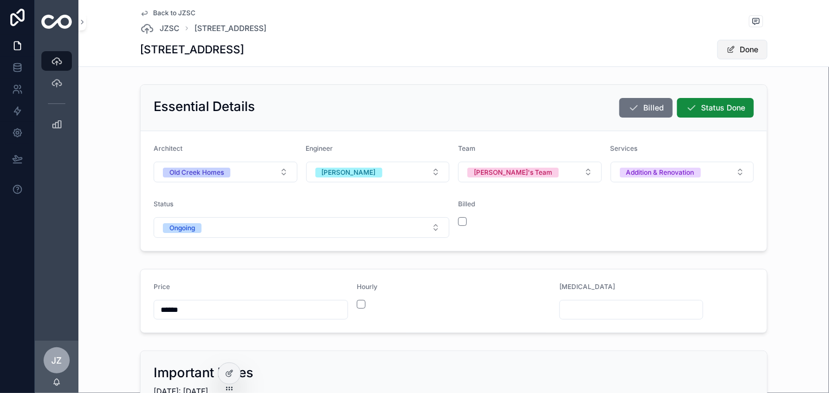
click at [745, 48] on button "Done" at bounding box center [742, 50] width 50 height 20
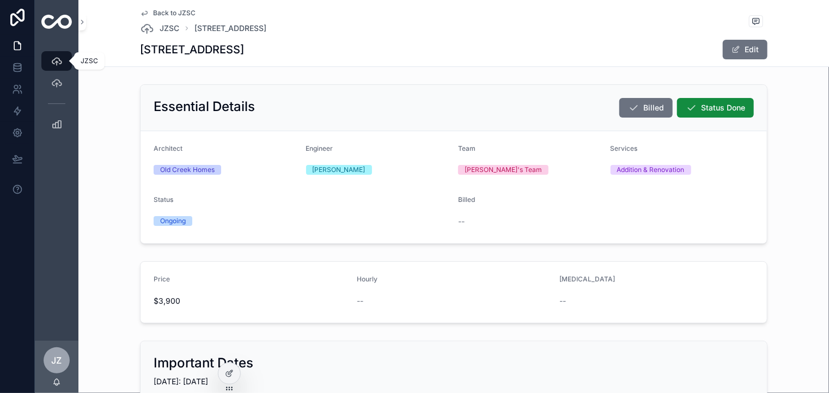
click at [58, 57] on icon "scrollable content" at bounding box center [56, 61] width 11 height 11
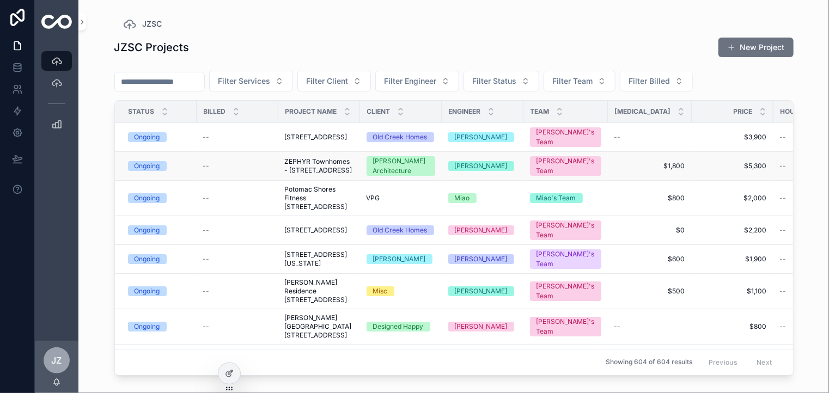
click at [457, 171] on div "[PERSON_NAME]" at bounding box center [481, 166] width 53 height 10
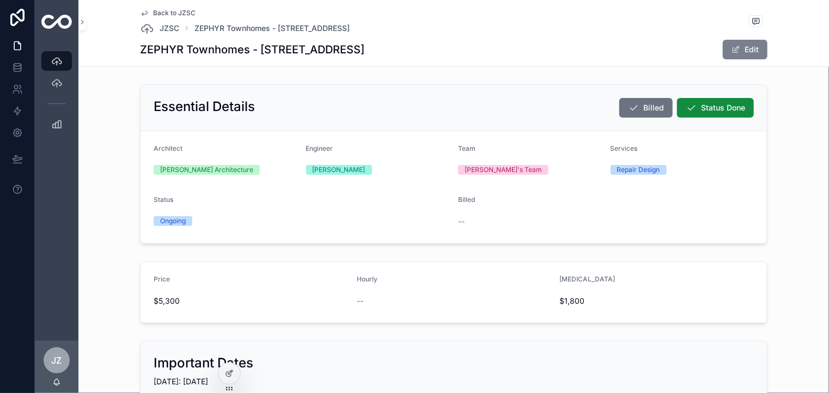
click at [752, 51] on button "Edit" at bounding box center [745, 50] width 45 height 20
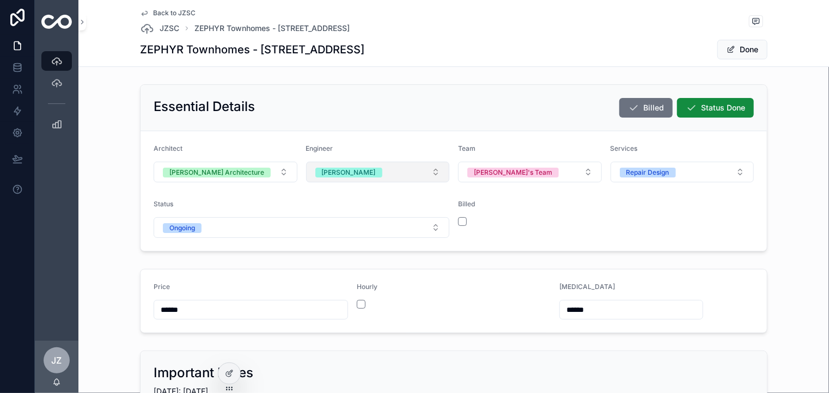
click at [433, 173] on button "[PERSON_NAME]" at bounding box center [378, 172] width 144 height 21
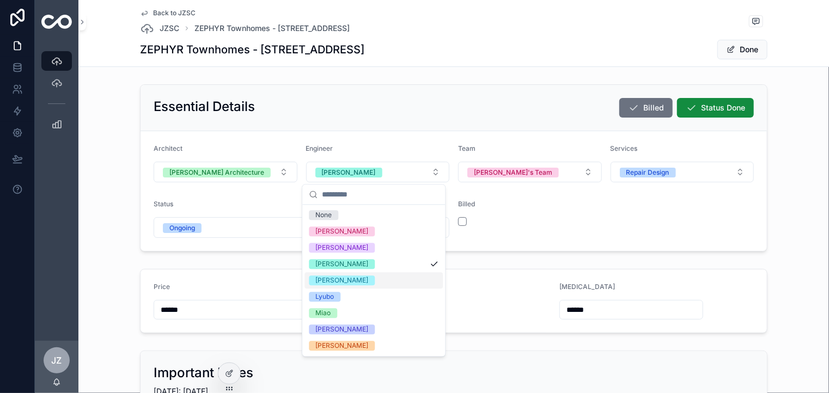
click at [328, 281] on span "[PERSON_NAME]" at bounding box center [342, 281] width 66 height 10
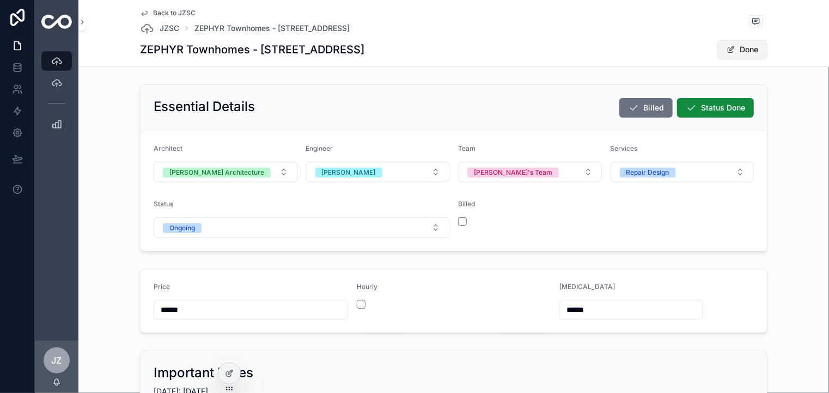
click at [741, 48] on button "Done" at bounding box center [742, 50] width 50 height 20
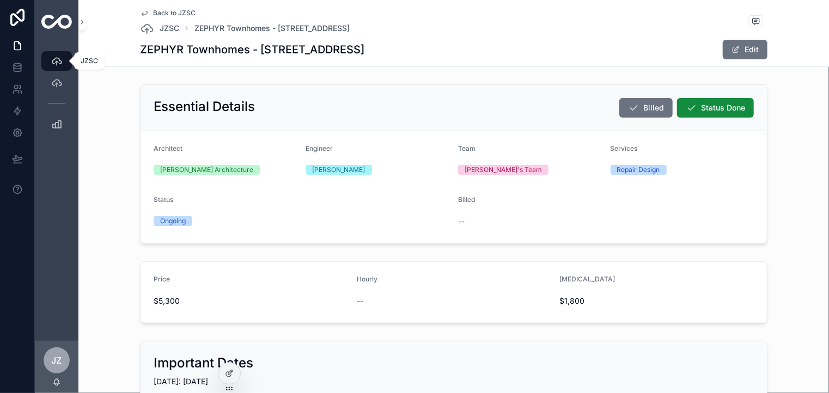
click at [55, 60] on icon "scrollable content" at bounding box center [56, 61] width 11 height 11
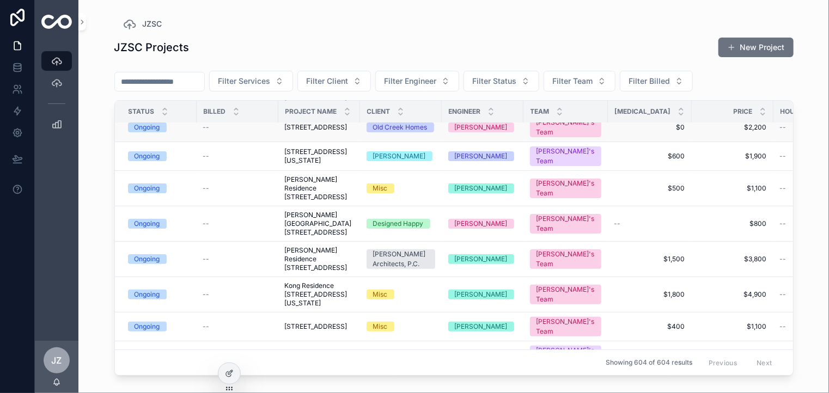
scroll to position [109, 0]
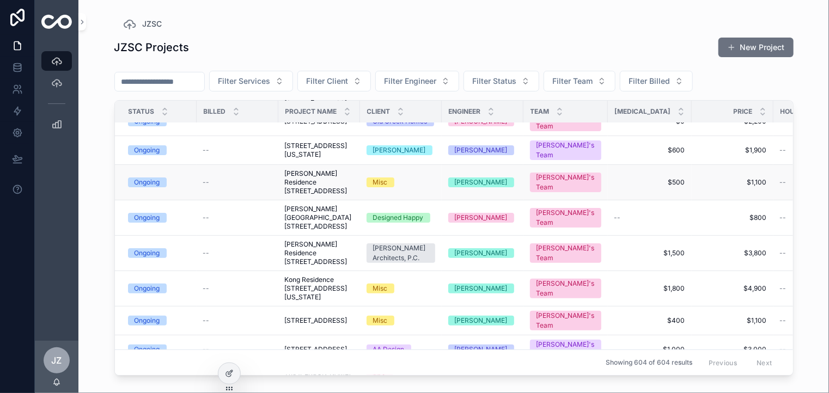
click at [459, 187] on div "[PERSON_NAME]" at bounding box center [481, 183] width 53 height 10
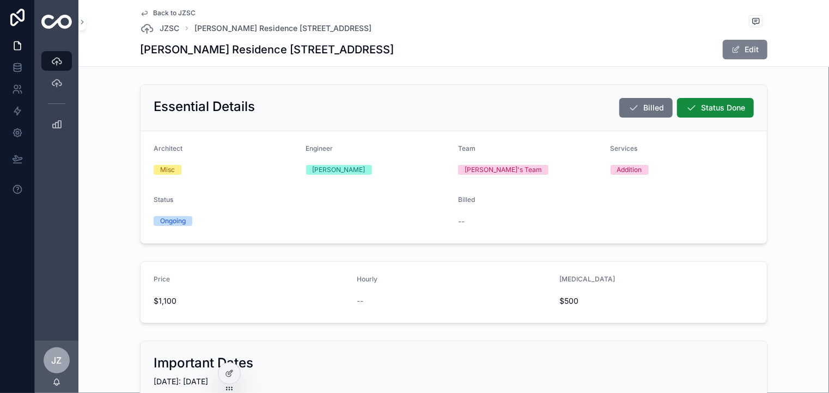
click at [747, 47] on button "Edit" at bounding box center [745, 50] width 45 height 20
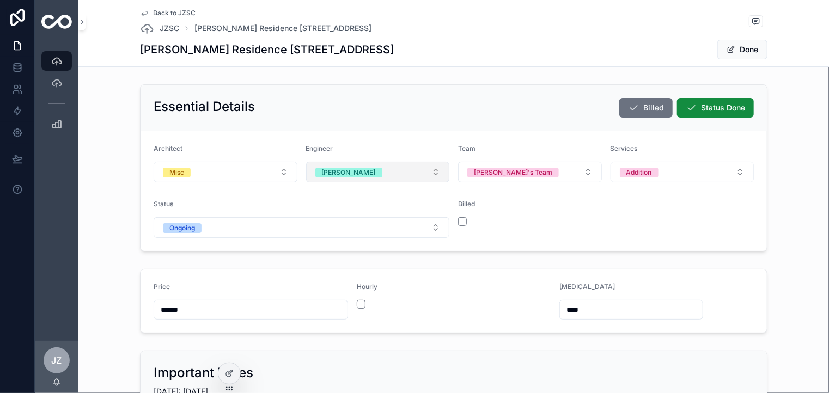
click at [431, 169] on button "[PERSON_NAME]" at bounding box center [378, 172] width 144 height 21
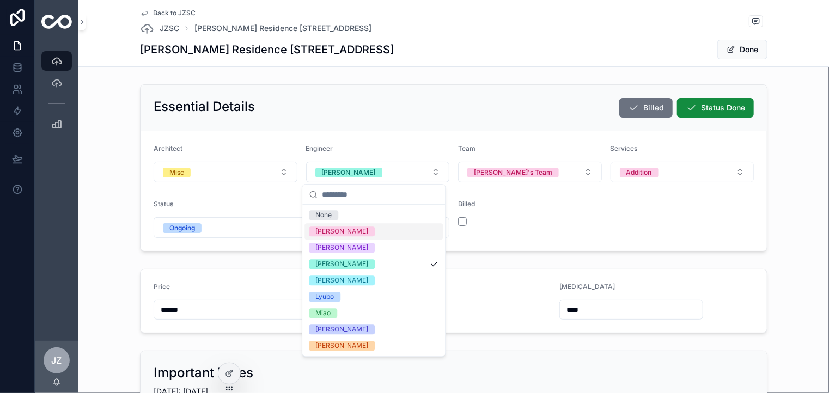
click at [325, 230] on div "[PERSON_NAME]" at bounding box center [341, 232] width 53 height 10
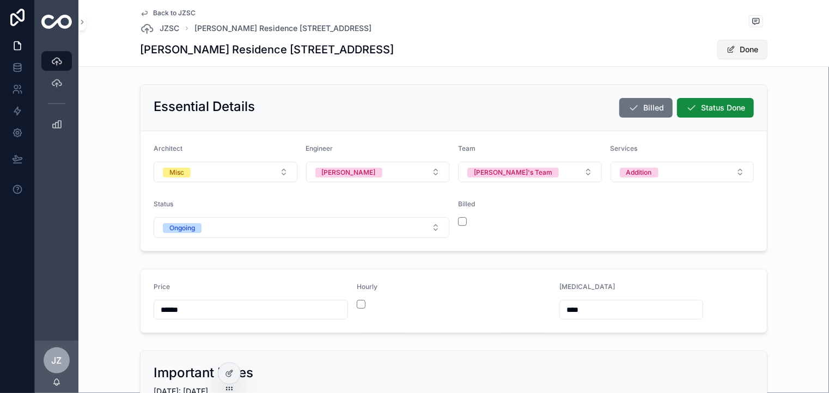
click at [739, 47] on button "Done" at bounding box center [742, 50] width 50 height 20
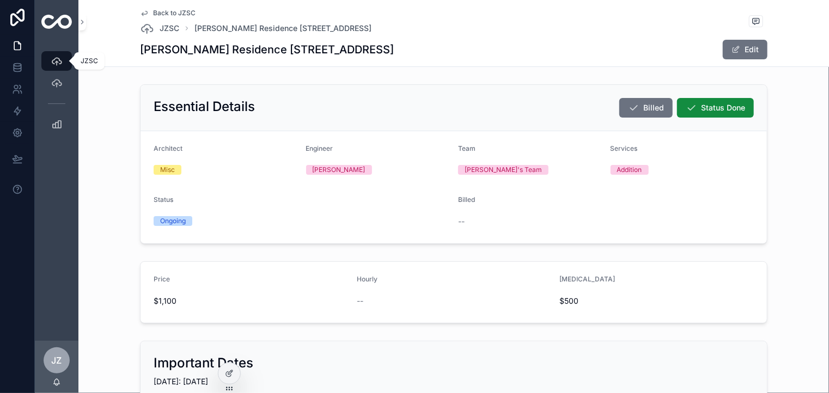
click at [52, 62] on icon "scrollable content" at bounding box center [56, 61] width 11 height 11
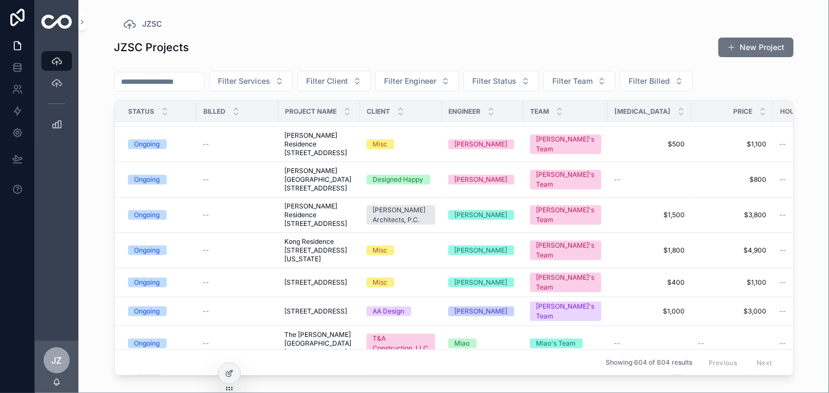
scroll to position [218, 0]
